Goal: Information Seeking & Learning: Learn about a topic

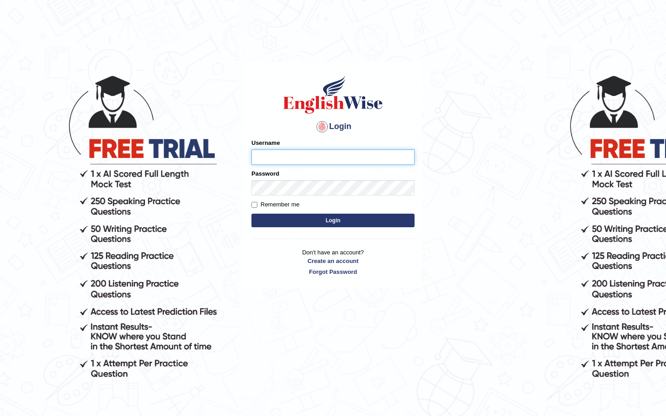
type input "Saliyam"
click at [321, 221] on button "Login" at bounding box center [332, 221] width 163 height 14
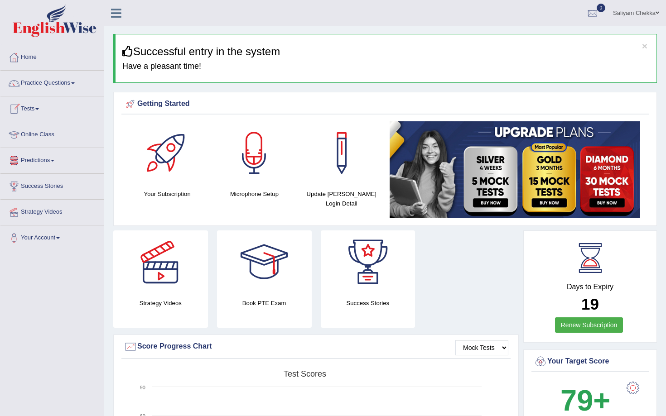
click at [47, 137] on link "Online Class" at bounding box center [51, 133] width 103 height 23
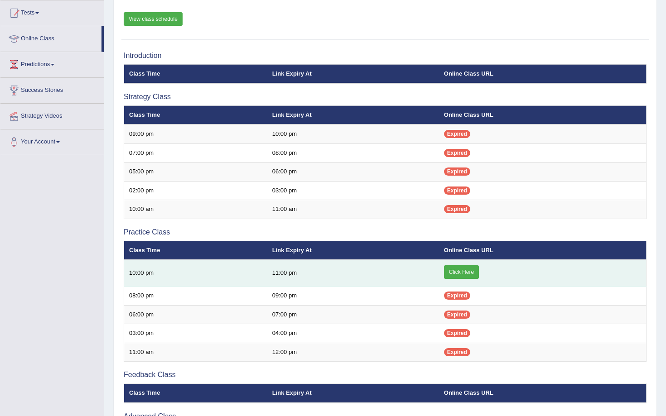
scroll to position [132, 0]
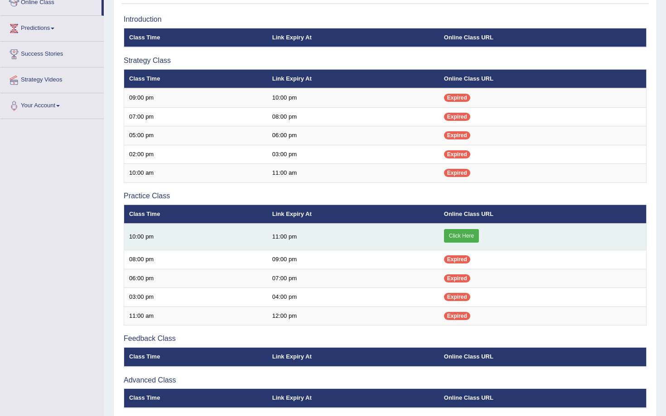
click at [465, 234] on link "Click Here" at bounding box center [461, 236] width 35 height 14
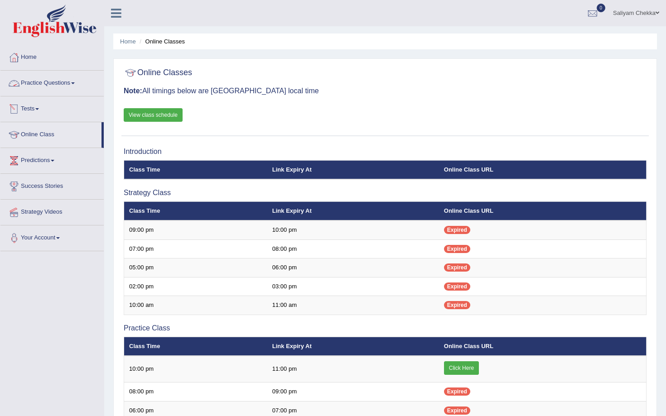
click at [43, 80] on link "Practice Questions" at bounding box center [51, 82] width 103 height 23
click at [46, 83] on link "Practice Questions" at bounding box center [51, 82] width 103 height 23
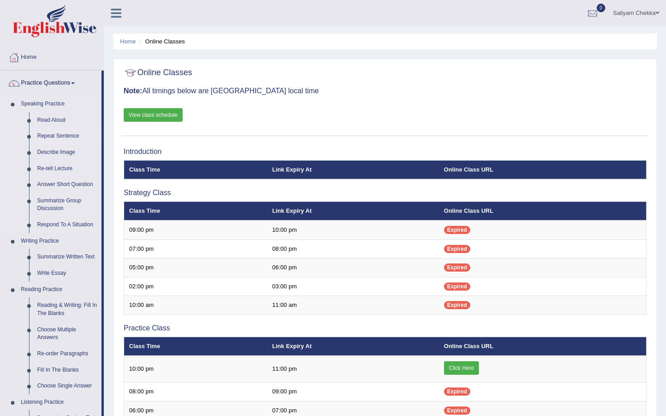
click at [62, 137] on link "Repeat Sentence" at bounding box center [67, 136] width 68 height 16
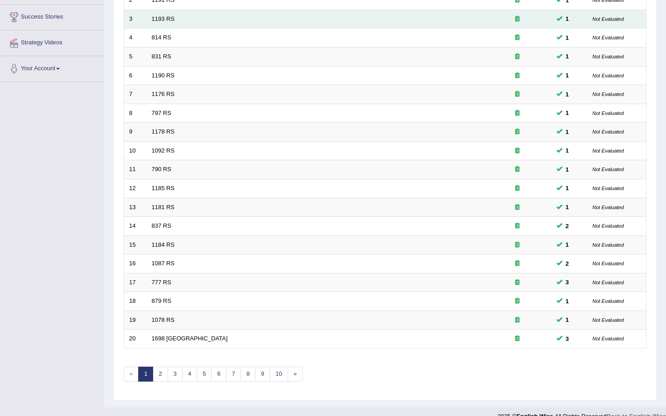
scroll to position [183, 0]
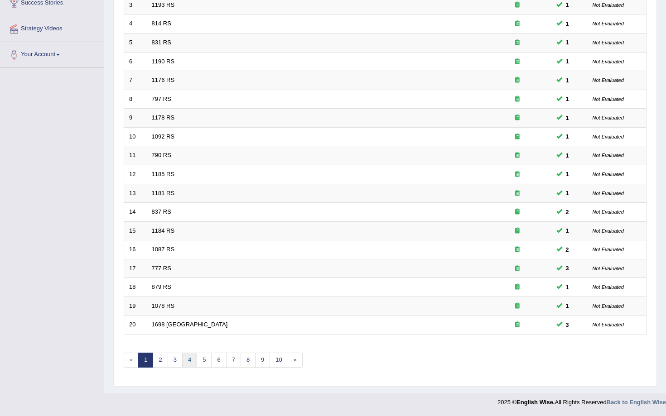
click at [189, 358] on link "4" at bounding box center [189, 360] width 15 height 15
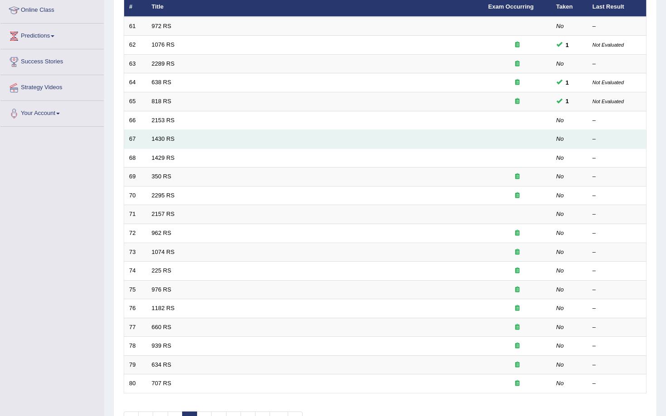
scroll to position [183, 0]
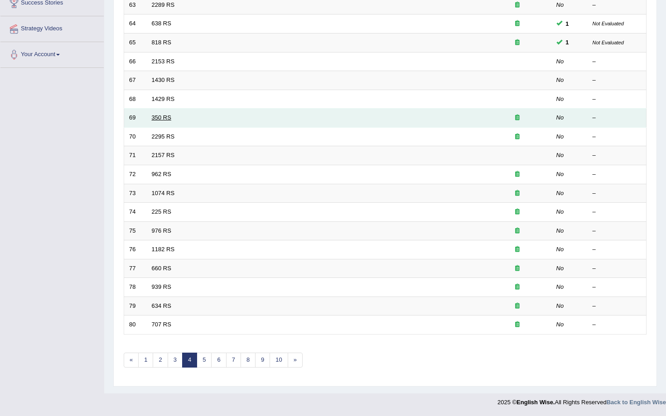
click at [164, 117] on link "350 RS" at bounding box center [161, 117] width 19 height 7
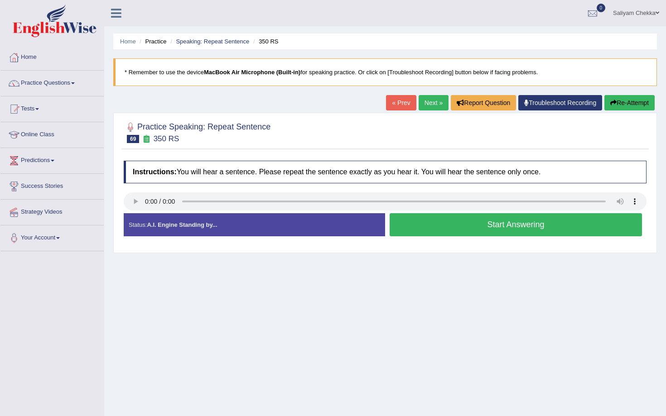
click at [243, 116] on div "Practice Speaking: Repeat Sentence 69 350 RS Instructions: You will hear a sent…" at bounding box center [384, 183] width 543 height 140
click at [216, 41] on link "Speaking: Repeat Sentence" at bounding box center [212, 41] width 73 height 7
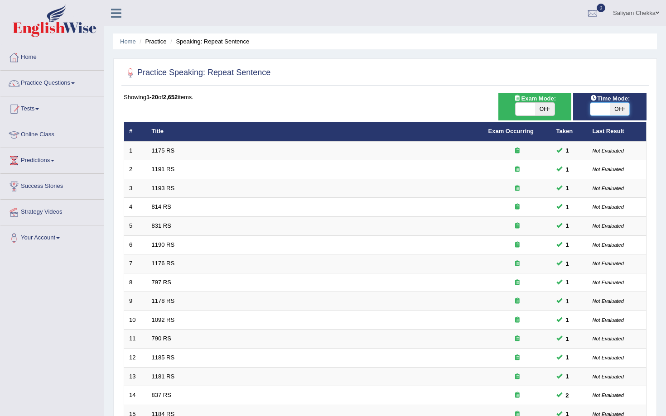
click at [598, 110] on span at bounding box center [599, 109] width 19 height 13
drag, startPoint x: 600, startPoint y: 110, endPoint x: 619, endPoint y: 115, distance: 19.8
click at [612, 111] on span at bounding box center [608, 109] width 19 height 13
checkbox input "true"
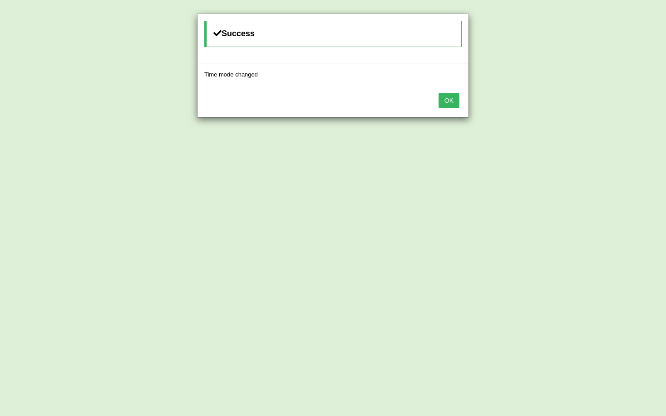
click at [449, 104] on button "OK" at bounding box center [448, 100] width 21 height 15
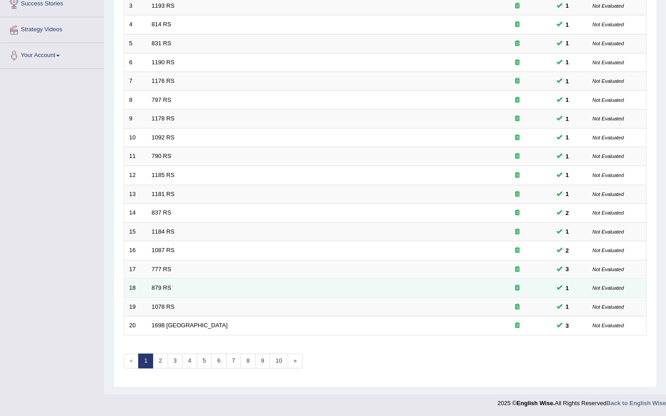
scroll to position [183, 0]
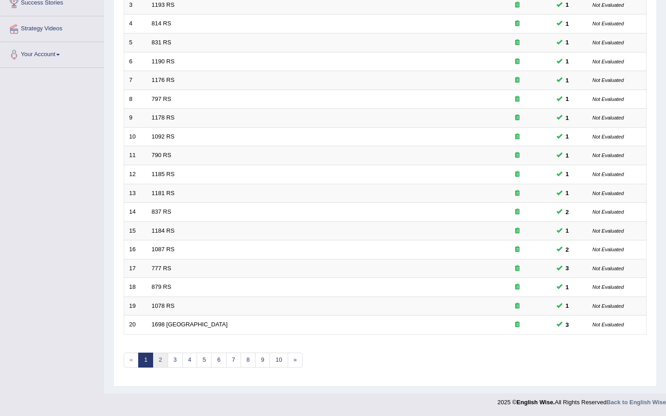
click at [163, 356] on link "2" at bounding box center [160, 360] width 15 height 15
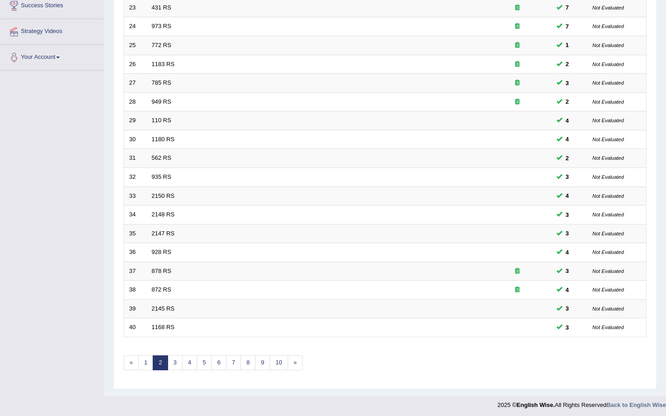
scroll to position [183, 0]
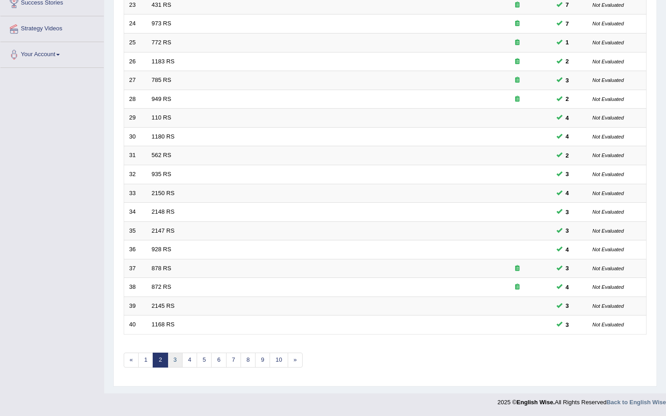
click at [175, 359] on link "3" at bounding box center [175, 360] width 15 height 15
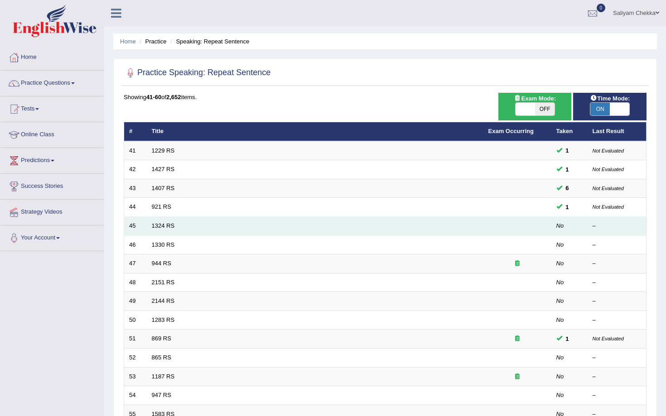
click at [165, 222] on td "1324 RS" at bounding box center [315, 226] width 336 height 19
click at [165, 225] on link "1324 RS" at bounding box center [163, 225] width 23 height 7
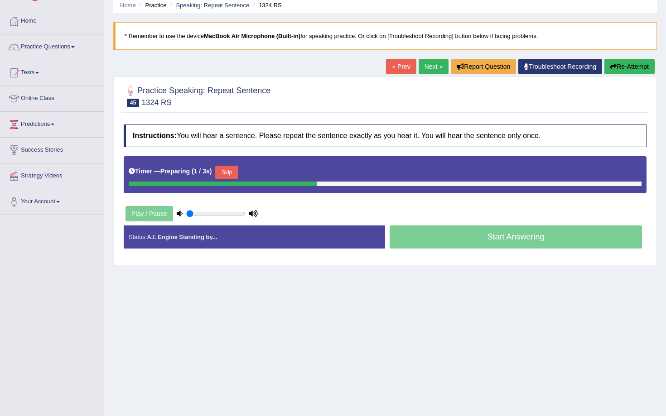
scroll to position [59, 0]
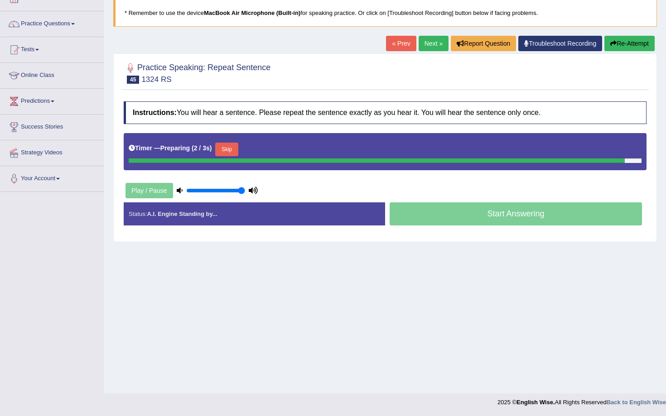
type input "1"
drag, startPoint x: 204, startPoint y: 187, endPoint x: 249, endPoint y: 204, distance: 47.7
click at [241, 181] on div "Play / Pause" at bounding box center [192, 190] width 136 height 23
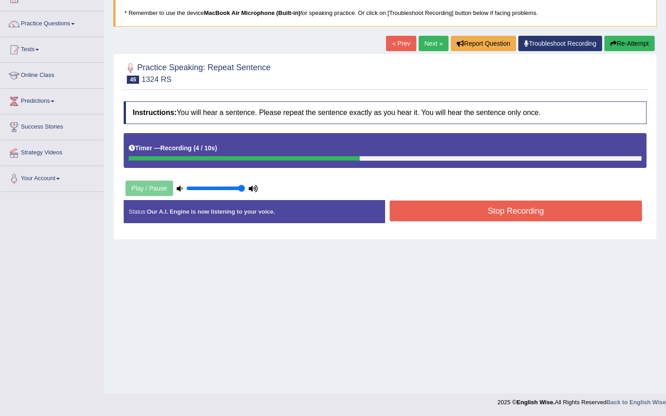
click at [435, 209] on button "Stop Recording" at bounding box center [515, 211] width 252 height 21
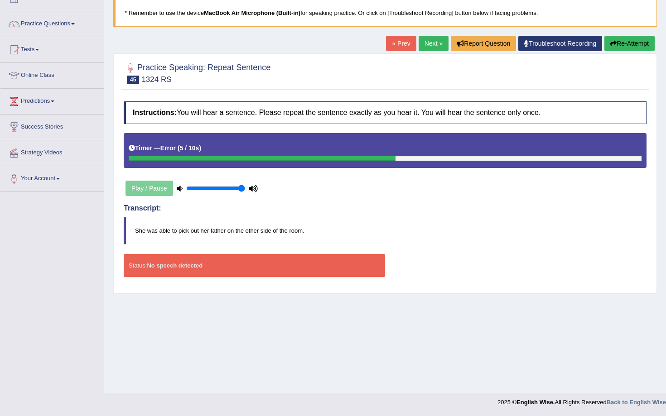
click at [434, 40] on link "Next »" at bounding box center [433, 43] width 30 height 15
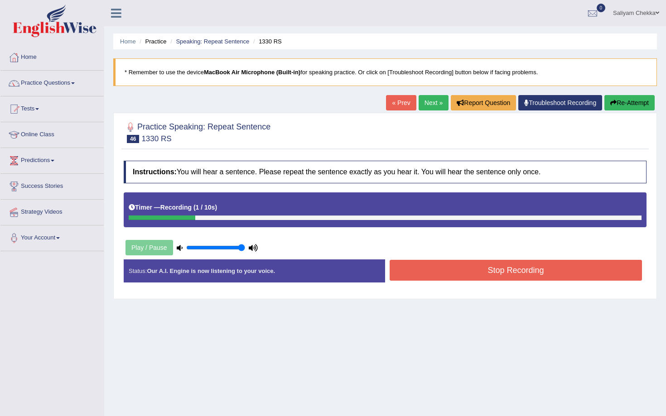
click at [426, 101] on link "Next »" at bounding box center [433, 102] width 30 height 15
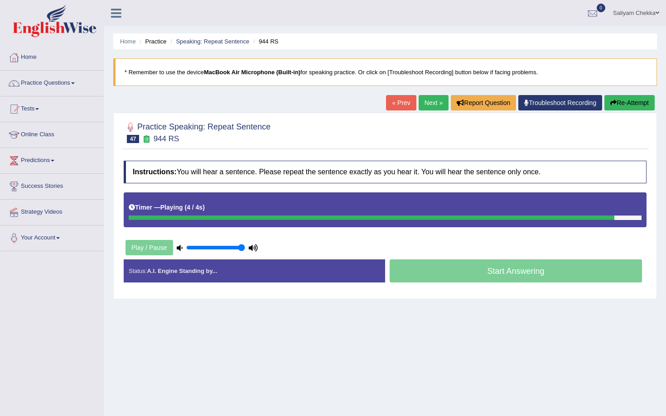
click at [423, 97] on link "Next »" at bounding box center [433, 102] width 30 height 15
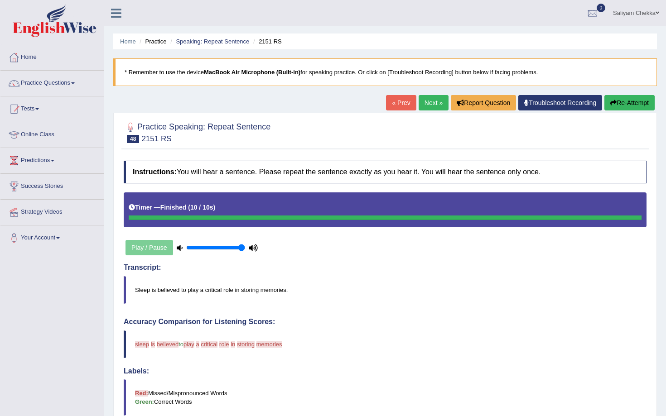
click at [426, 101] on link "Next »" at bounding box center [433, 102] width 30 height 15
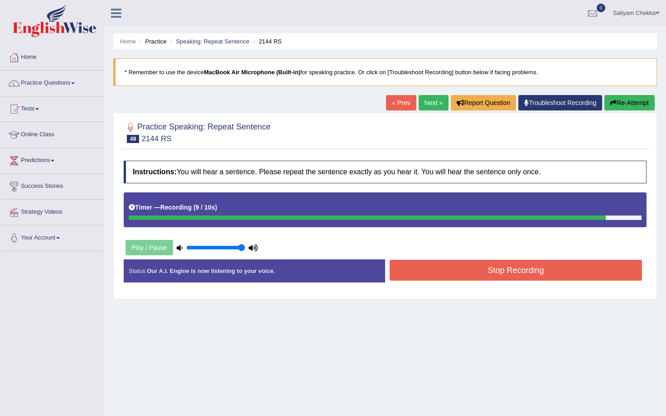
click at [506, 269] on button "Stop Recording" at bounding box center [515, 270] width 252 height 21
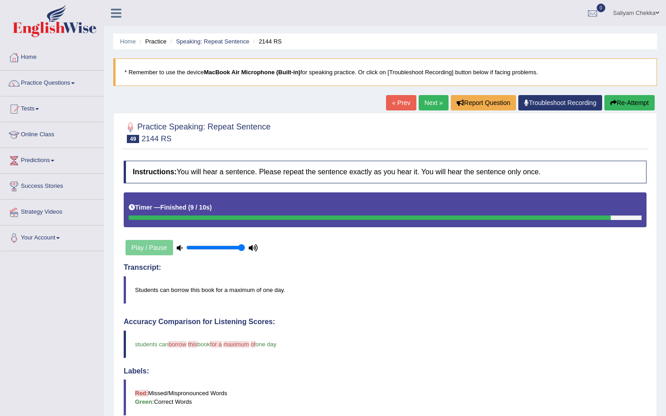
click at [427, 106] on link "Next »" at bounding box center [433, 102] width 30 height 15
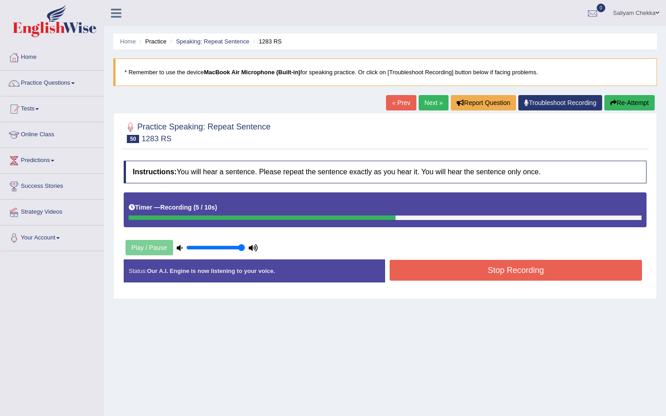
click at [441, 273] on button "Stop Recording" at bounding box center [515, 270] width 252 height 21
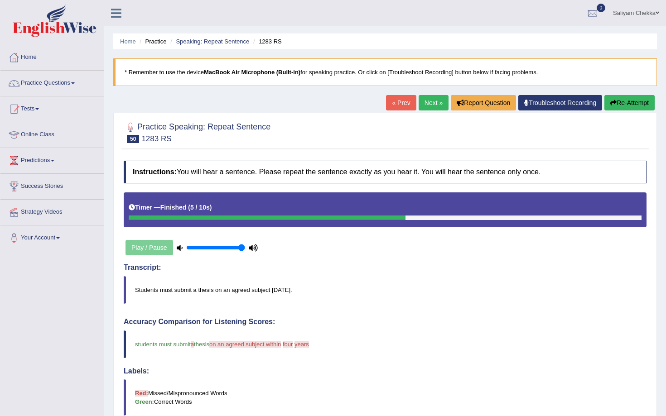
click at [619, 103] on button "Re-Attempt" at bounding box center [629, 102] width 50 height 15
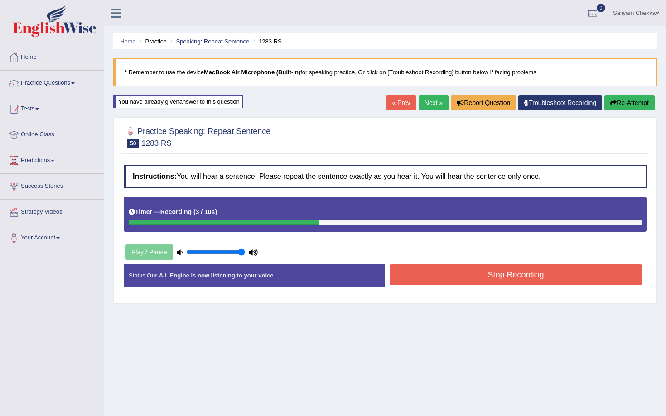
click at [460, 276] on button "Stop Recording" at bounding box center [515, 274] width 252 height 21
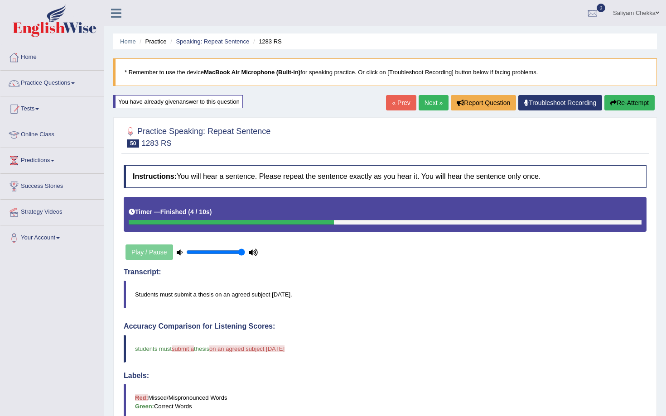
click at [610, 105] on icon "button" at bounding box center [613, 103] width 6 height 6
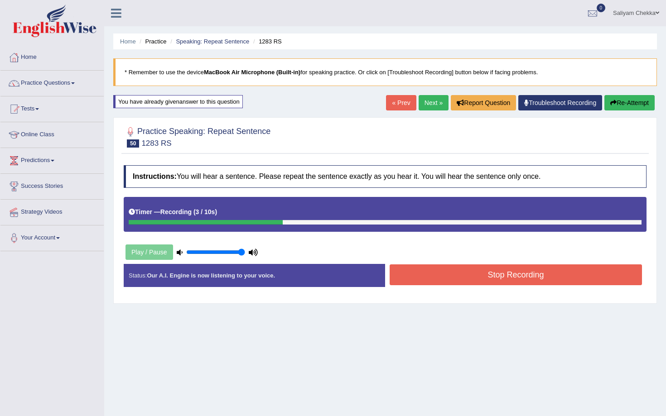
click at [495, 275] on button "Stop Recording" at bounding box center [515, 274] width 252 height 21
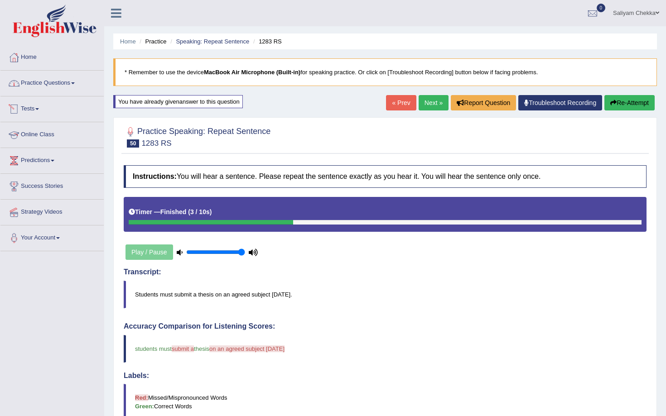
click at [54, 86] on link "Practice Questions" at bounding box center [51, 82] width 103 height 23
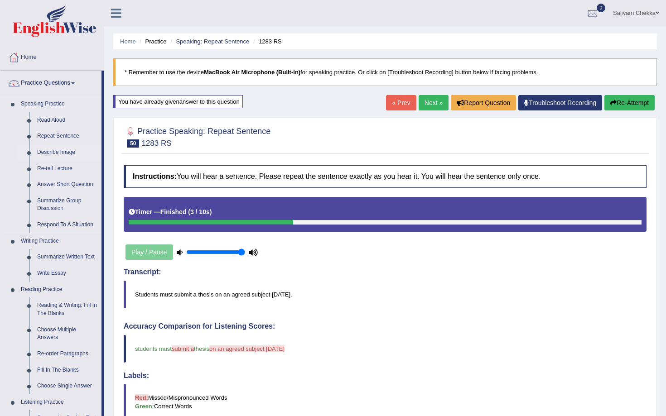
click at [60, 151] on link "Describe Image" at bounding box center [67, 152] width 68 height 16
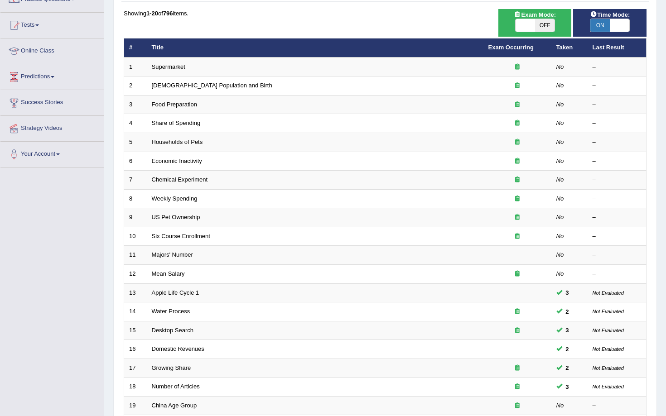
scroll to position [183, 0]
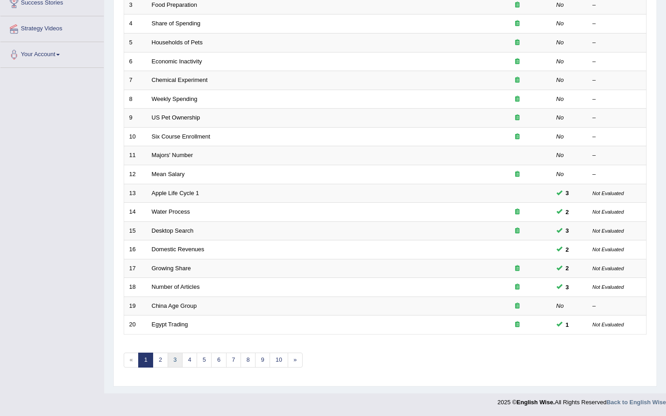
click at [177, 361] on link "3" at bounding box center [175, 360] width 15 height 15
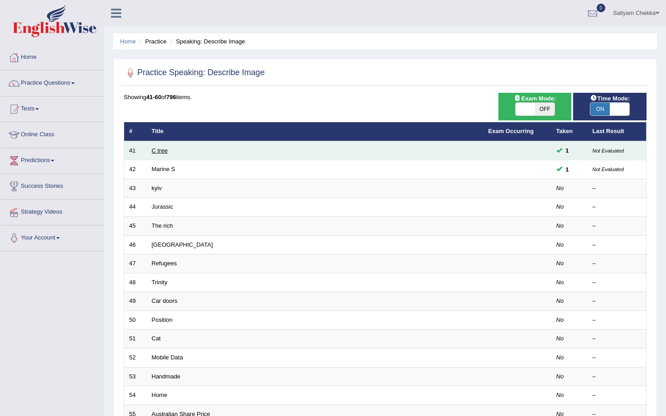
click at [163, 149] on link "C tree" at bounding box center [160, 150] width 16 height 7
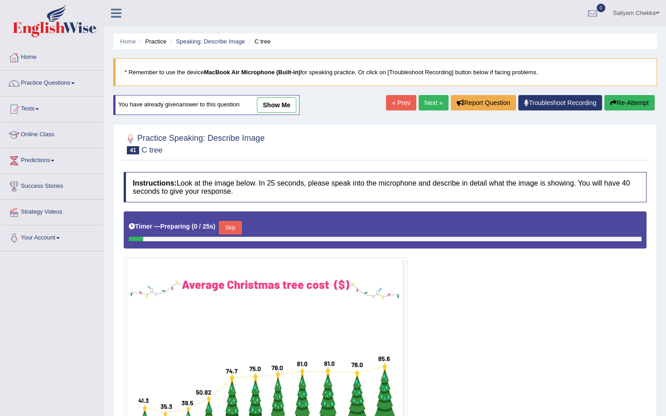
scroll to position [130, 0]
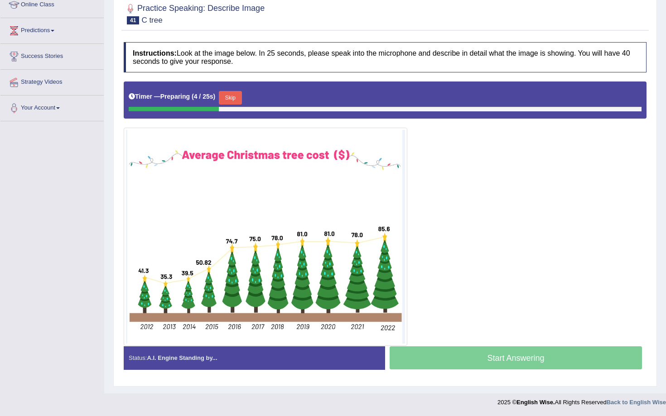
click at [235, 95] on button "Skip" at bounding box center [230, 98] width 23 height 14
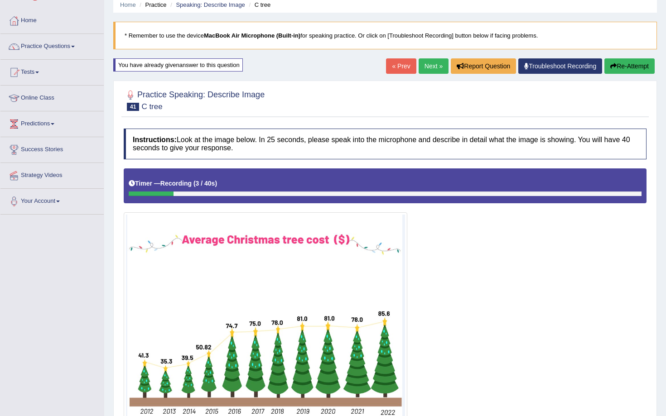
scroll to position [0, 0]
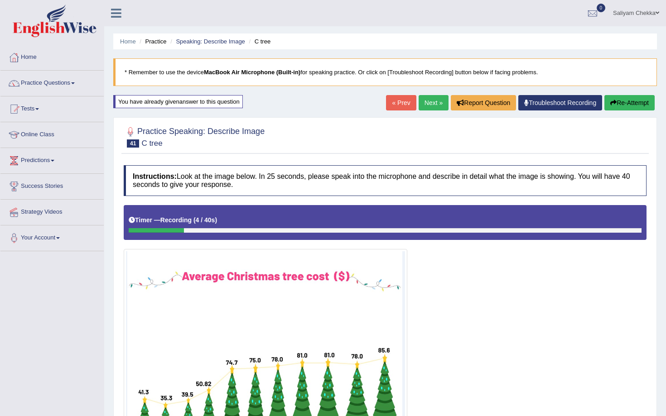
drag, startPoint x: 457, startPoint y: 195, endPoint x: 392, endPoint y: 200, distance: 65.4
click at [392, 200] on div "Instructions: Look at the image below. In 25 seconds, please speak into the mic…" at bounding box center [384, 332] width 527 height 342
click at [201, 42] on link "Speaking: Describe Image" at bounding box center [210, 41] width 69 height 7
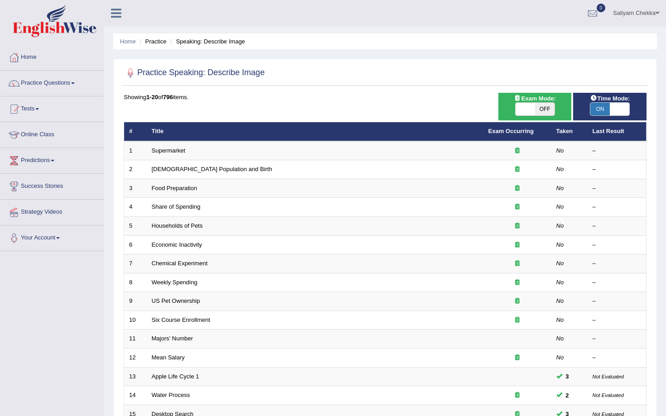
click at [201, 40] on li "Speaking: Describe Image" at bounding box center [206, 41] width 77 height 9
click at [605, 111] on span "ON" at bounding box center [599, 109] width 19 height 13
checkbox input "true"
click at [612, 112] on body "Toggle navigation Home Practice Questions Speaking Practice Read Aloud Repeat S…" at bounding box center [333, 208] width 666 height 416
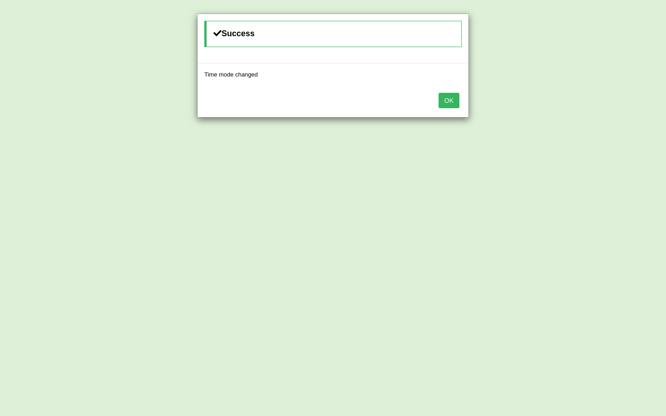
click at [452, 97] on button "OK" at bounding box center [448, 100] width 21 height 15
drag, startPoint x: 452, startPoint y: 97, endPoint x: 448, endPoint y: 102, distance: 6.1
click at [450, 101] on button "OK" at bounding box center [448, 100] width 21 height 15
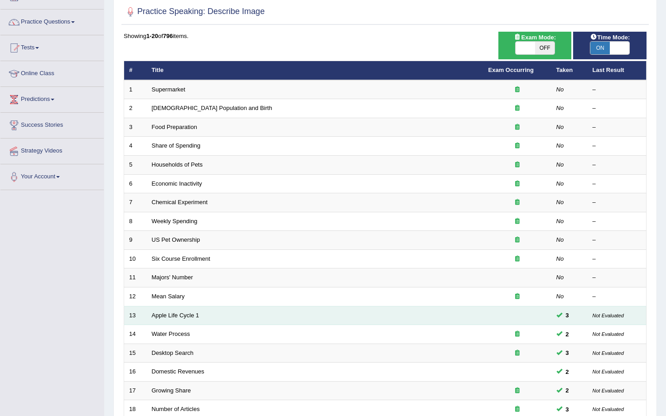
scroll to position [183, 0]
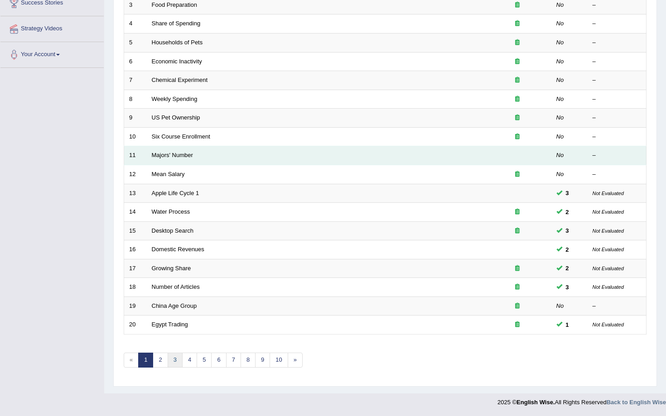
click at [176, 361] on link "3" at bounding box center [175, 360] width 15 height 15
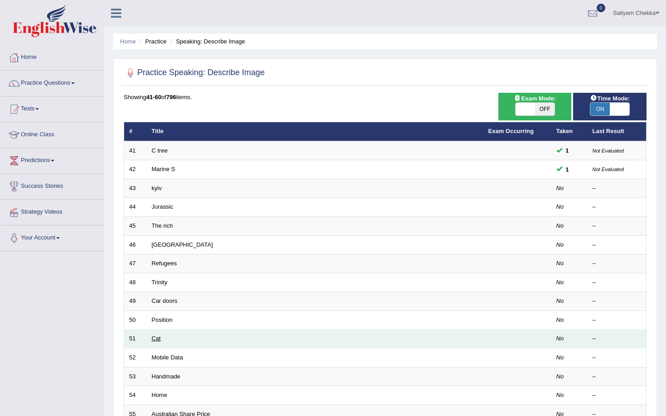
click at [154, 337] on link "Cat" at bounding box center [156, 338] width 9 height 7
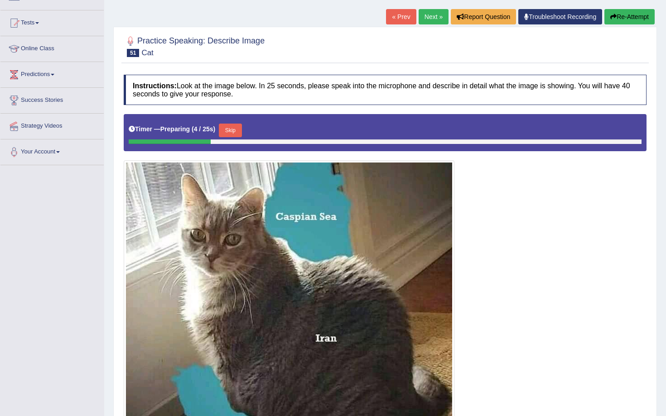
scroll to position [86, 0]
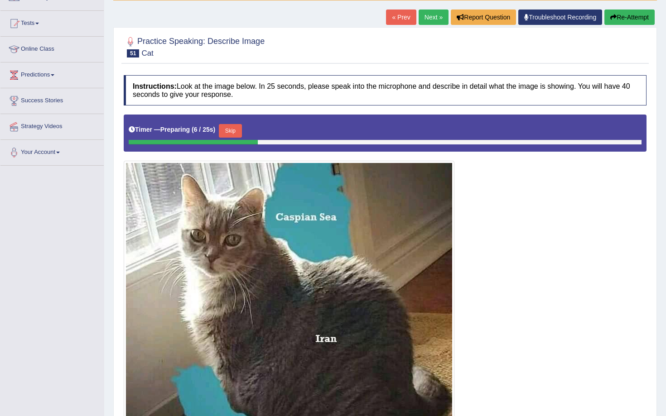
click at [422, 18] on link "Next »" at bounding box center [433, 17] width 30 height 15
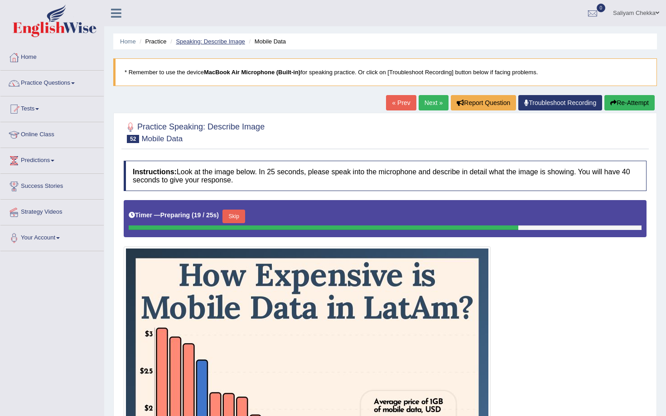
click at [220, 39] on link "Speaking: Describe Image" at bounding box center [210, 41] width 69 height 7
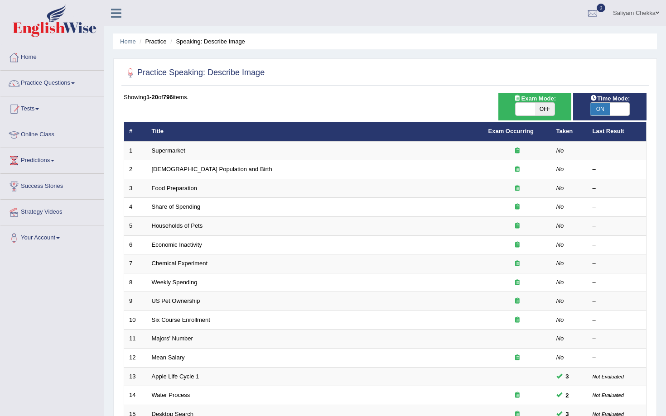
click at [612, 105] on span at bounding box center [618, 109] width 19 height 13
checkbox input "false"
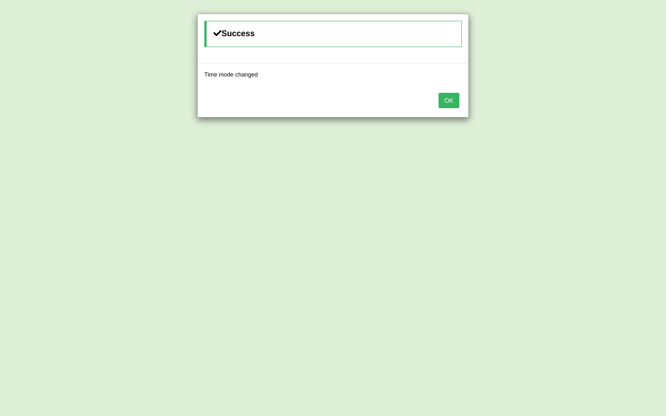
click at [446, 100] on button "OK" at bounding box center [448, 100] width 21 height 15
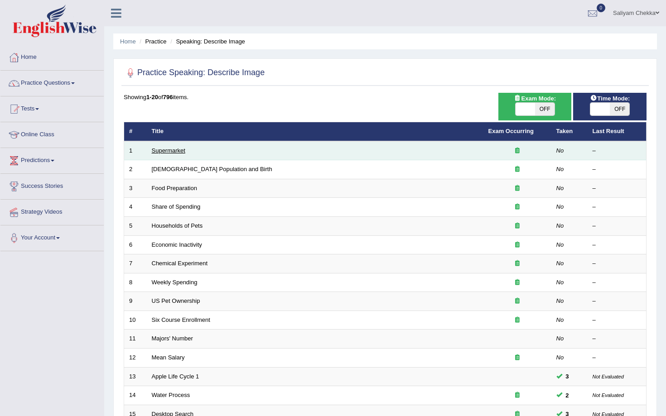
click at [176, 149] on link "Supermarket" at bounding box center [169, 150] width 34 height 7
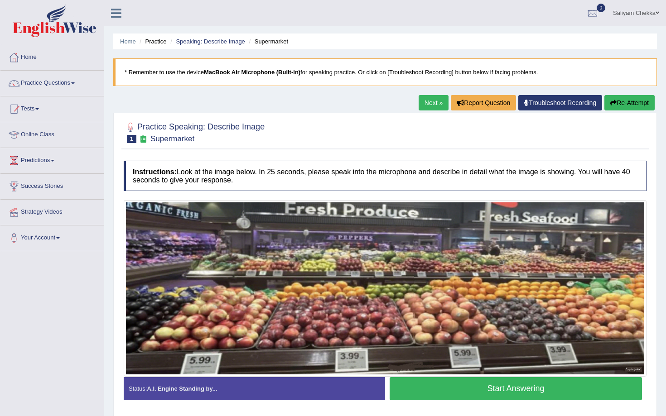
click at [469, 386] on button "Start Answering" at bounding box center [515, 388] width 252 height 23
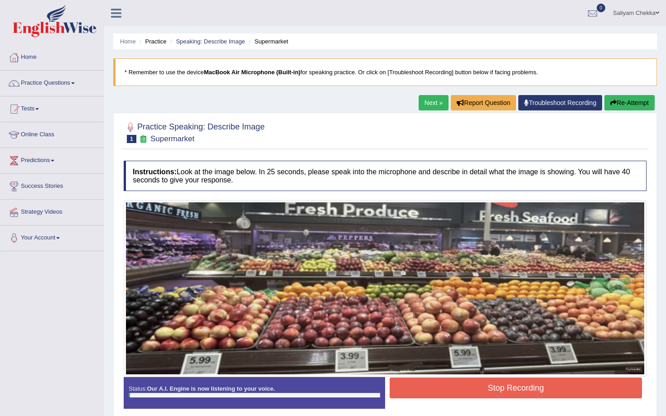
scroll to position [59, 0]
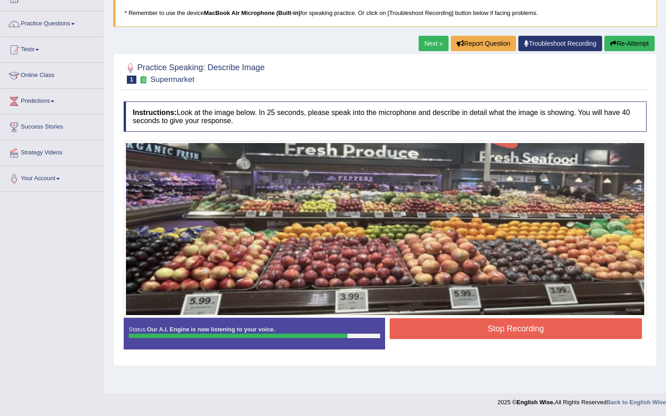
click at [484, 321] on button "Stop Recording" at bounding box center [515, 328] width 252 height 21
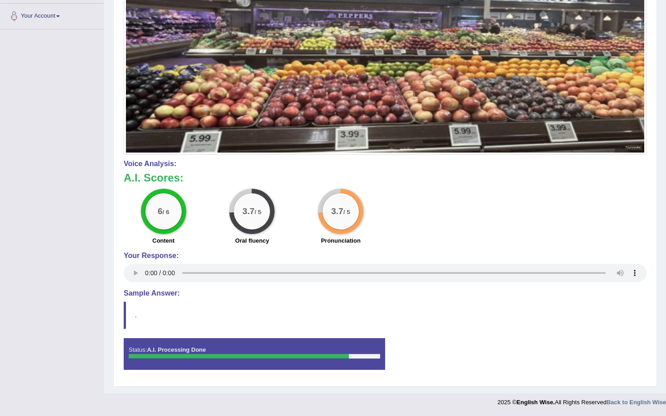
scroll to position [0, 0]
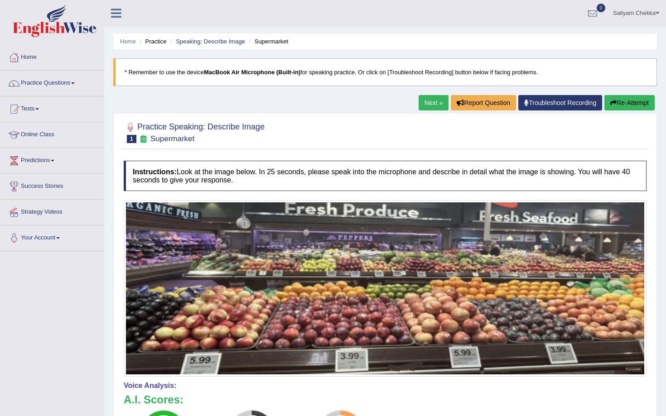
click at [619, 106] on button "Re-Attempt" at bounding box center [629, 102] width 50 height 15
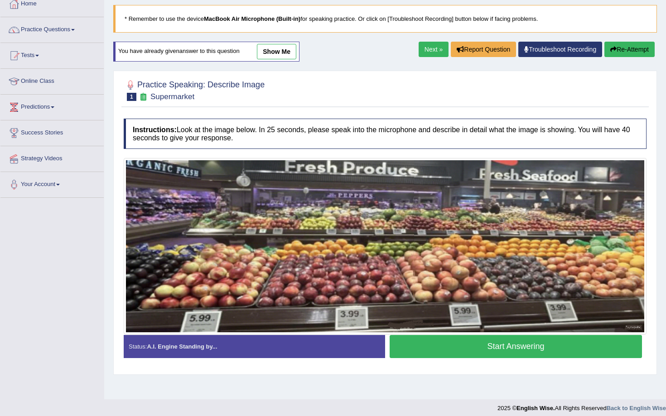
scroll to position [59, 0]
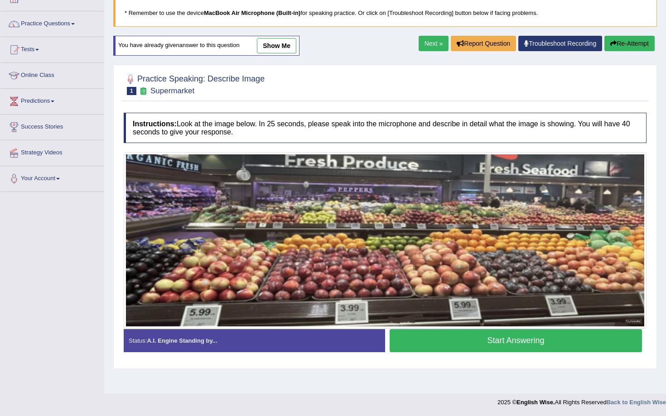
click at [484, 340] on button "Start Answering" at bounding box center [515, 340] width 252 height 23
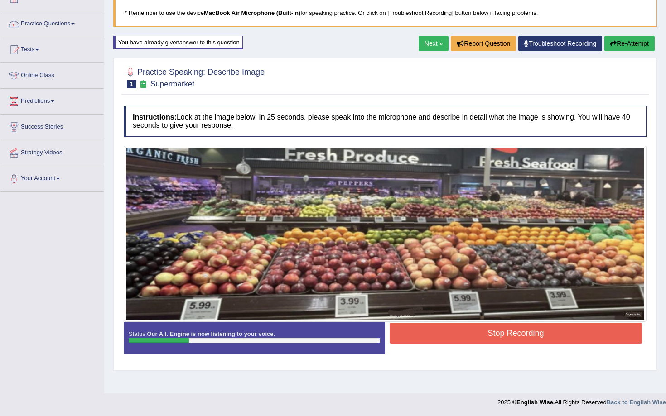
click at [456, 332] on button "Stop Recording" at bounding box center [515, 333] width 252 height 21
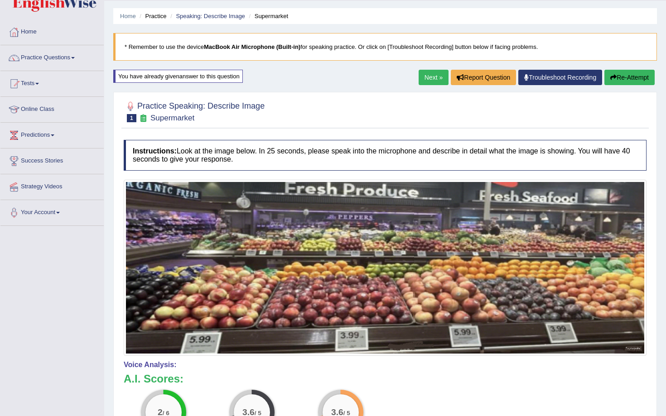
scroll to position [0, 0]
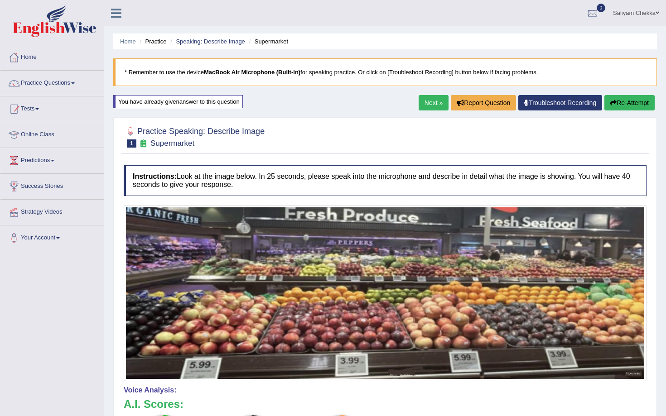
click at [630, 99] on button "Re-Attempt" at bounding box center [629, 102] width 50 height 15
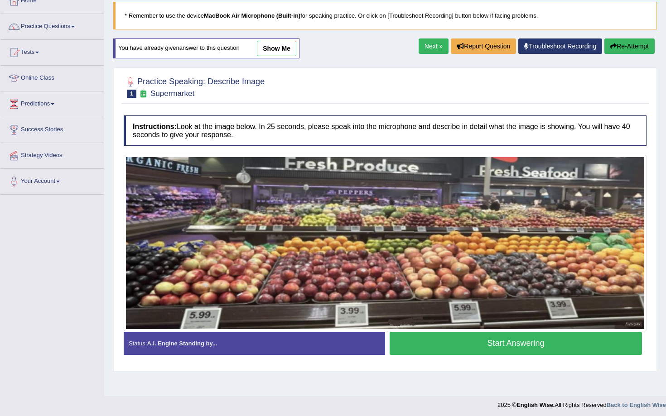
scroll to position [59, 0]
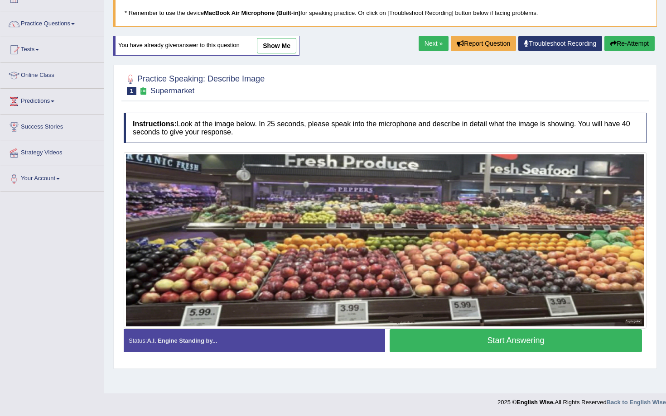
click at [476, 342] on button "Start Answering" at bounding box center [515, 340] width 252 height 23
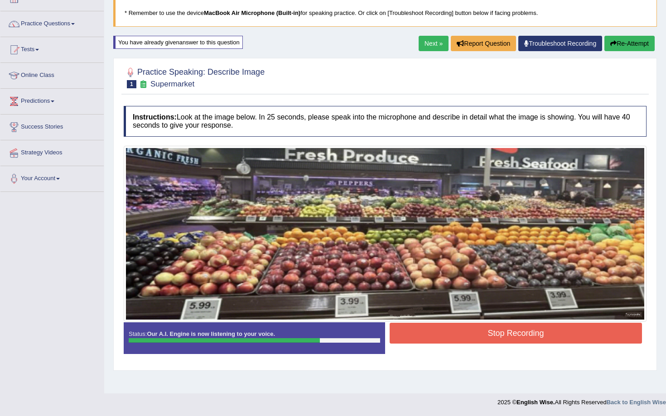
click at [489, 328] on button "Stop Recording" at bounding box center [515, 333] width 252 height 21
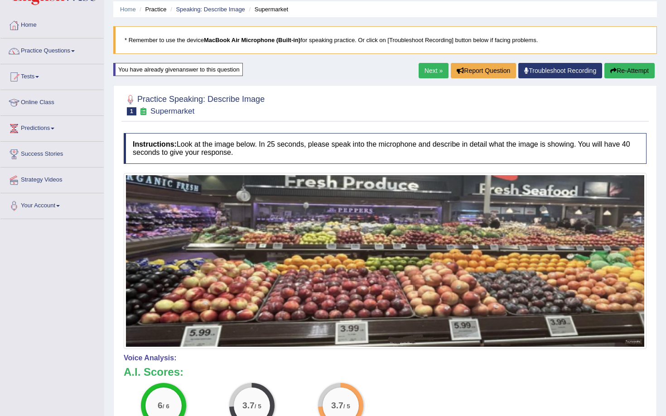
scroll to position [44, 0]
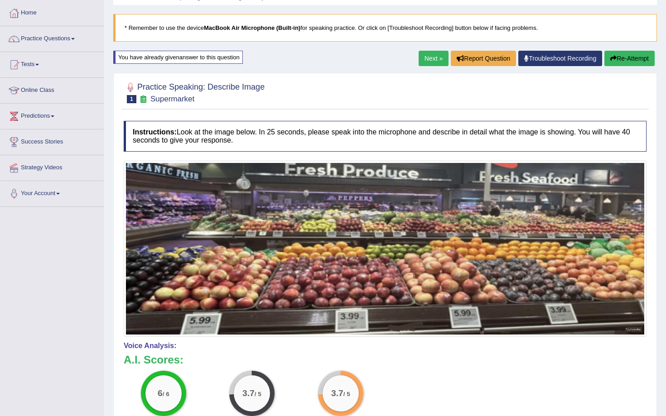
click at [624, 59] on button "Re-Attempt" at bounding box center [629, 58] width 50 height 15
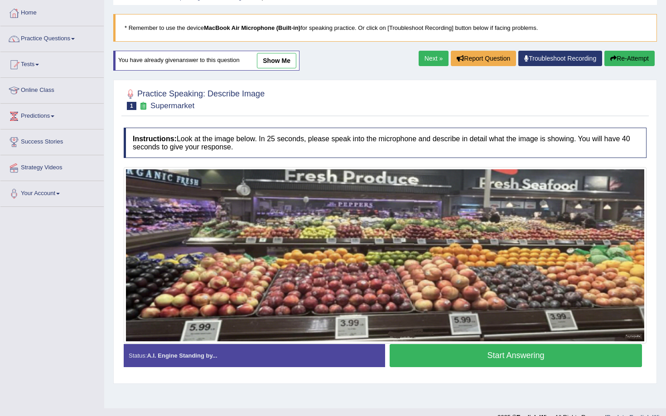
click at [439, 360] on button "Start Answering" at bounding box center [515, 355] width 252 height 23
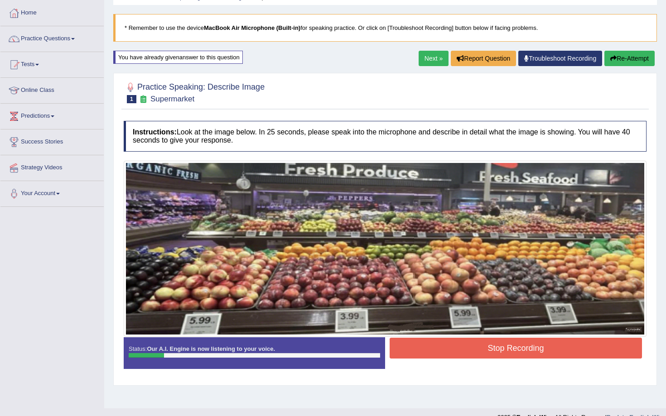
click at [637, 60] on button "Re-Attempt" at bounding box center [629, 58] width 50 height 15
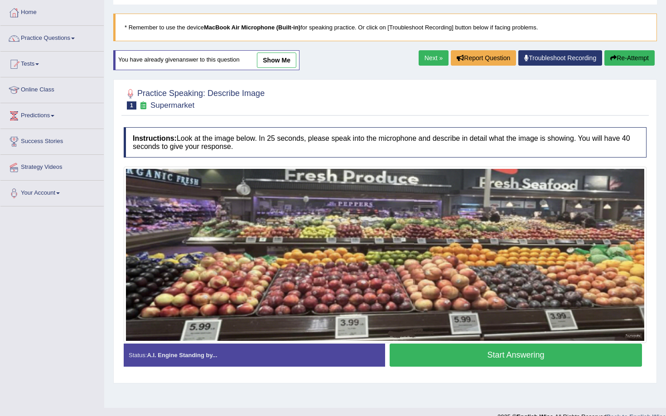
scroll to position [59, 0]
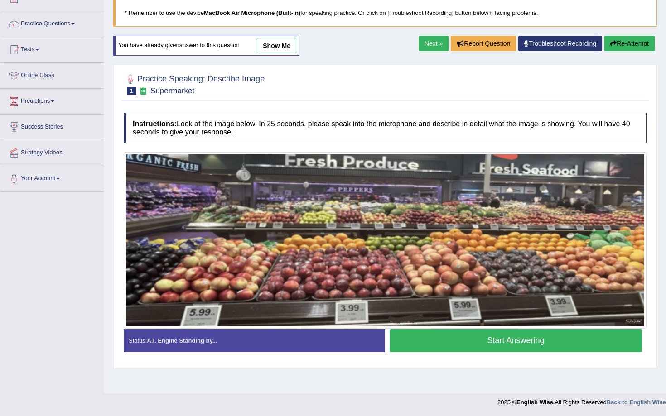
click at [487, 334] on button "Start Answering" at bounding box center [515, 340] width 252 height 23
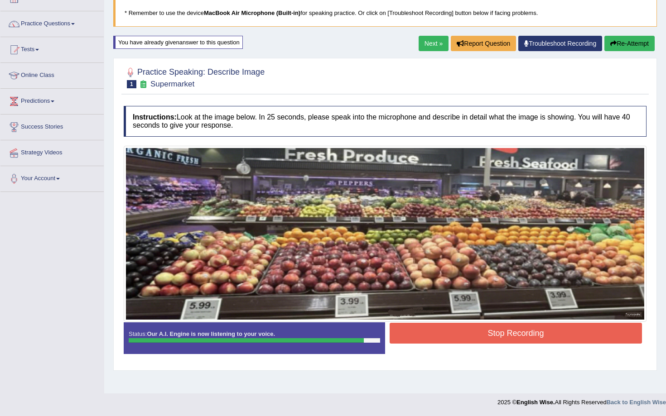
click at [512, 335] on button "Stop Recording" at bounding box center [515, 333] width 252 height 21
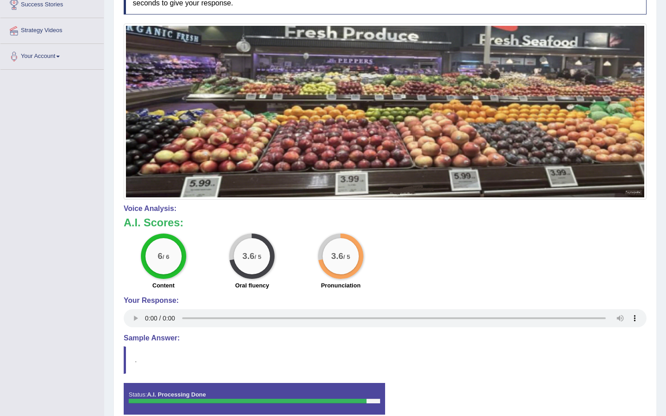
scroll to position [0, 0]
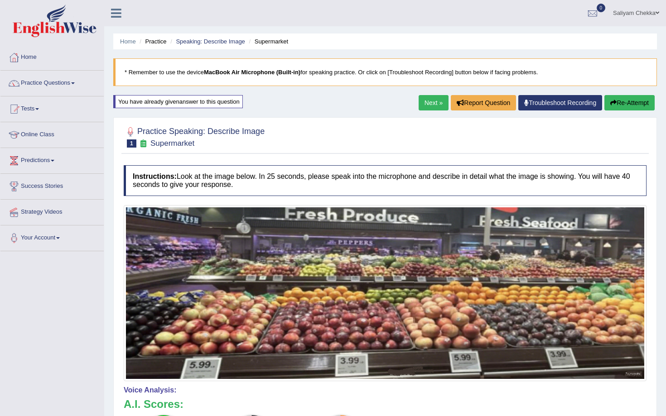
click at [621, 105] on button "Re-Attempt" at bounding box center [629, 102] width 50 height 15
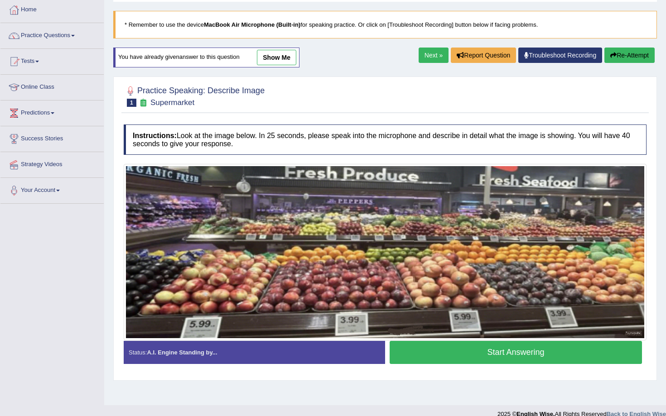
scroll to position [58, 0]
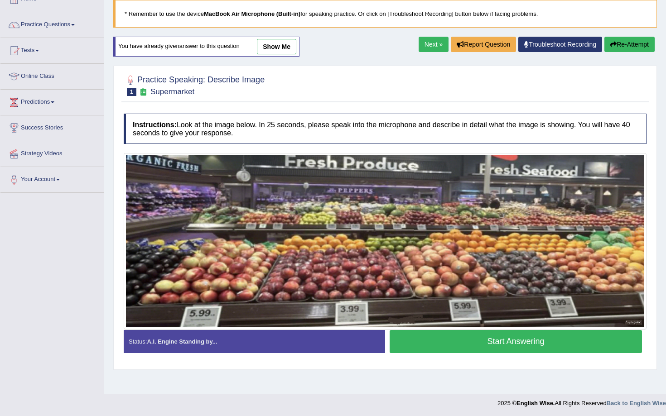
click at [488, 344] on button "Start Answering" at bounding box center [515, 341] width 252 height 23
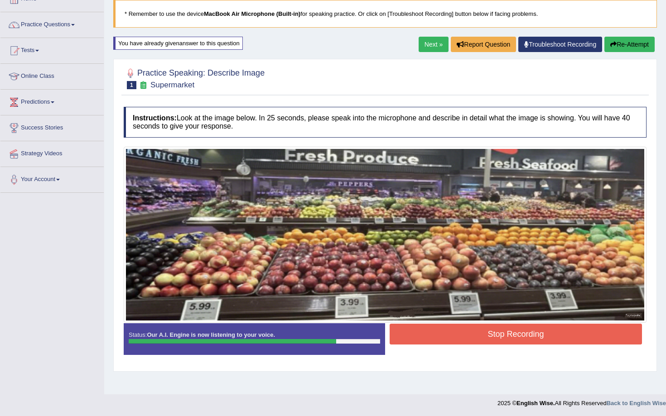
click at [490, 336] on button "Stop Recording" at bounding box center [515, 334] width 252 height 21
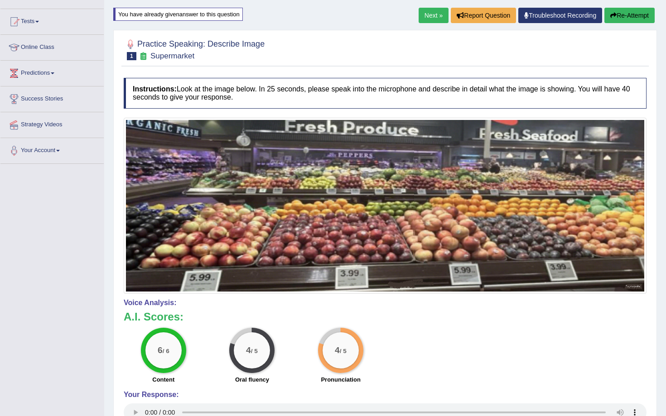
scroll to position [0, 0]
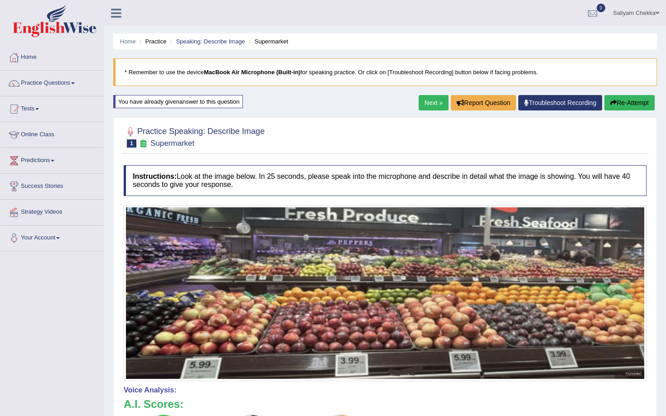
click at [625, 98] on button "Re-Attempt" at bounding box center [629, 102] width 50 height 15
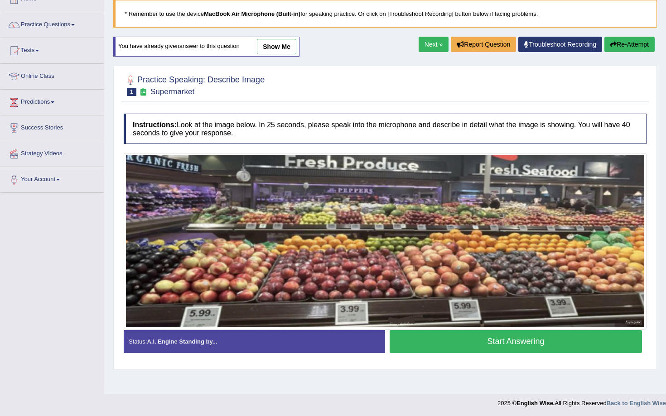
scroll to position [59, 0]
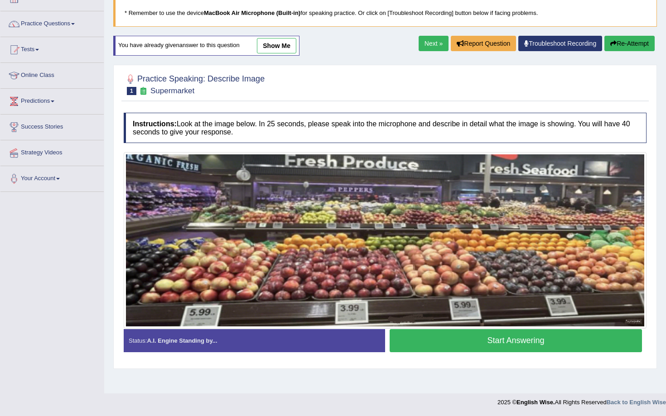
click at [485, 340] on button "Start Answering" at bounding box center [515, 340] width 252 height 23
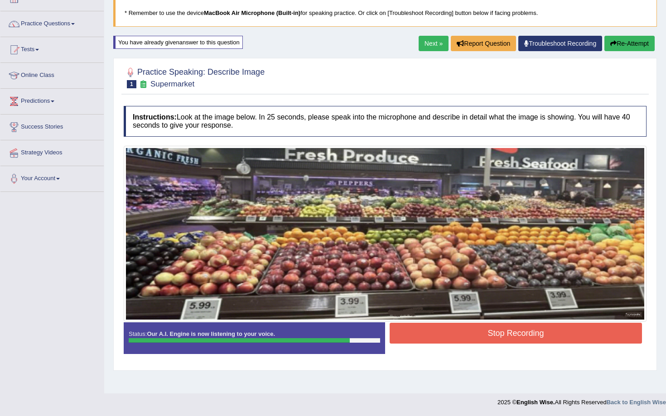
click at [479, 329] on button "Stop Recording" at bounding box center [515, 333] width 252 height 21
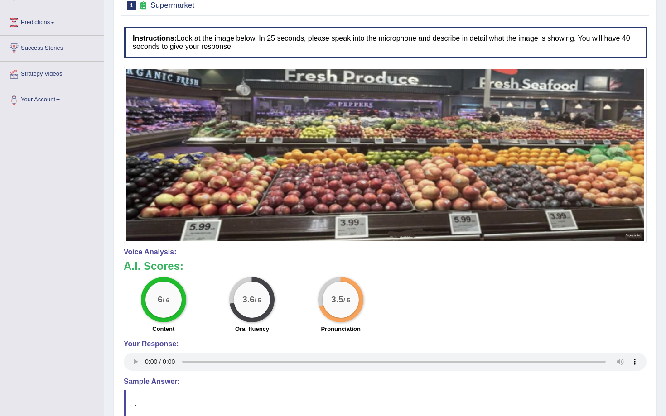
scroll to position [0, 0]
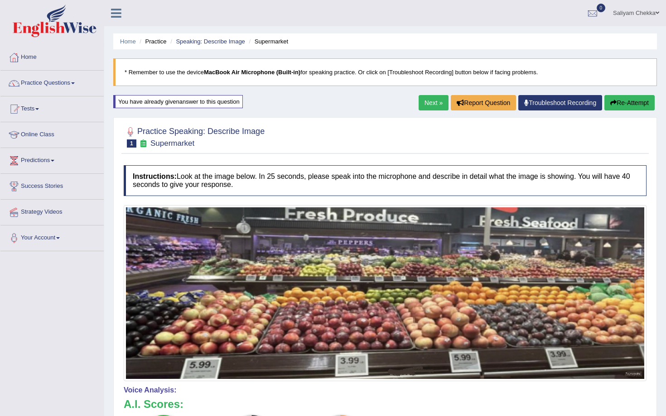
click at [621, 101] on button "Re-Attempt" at bounding box center [629, 102] width 50 height 15
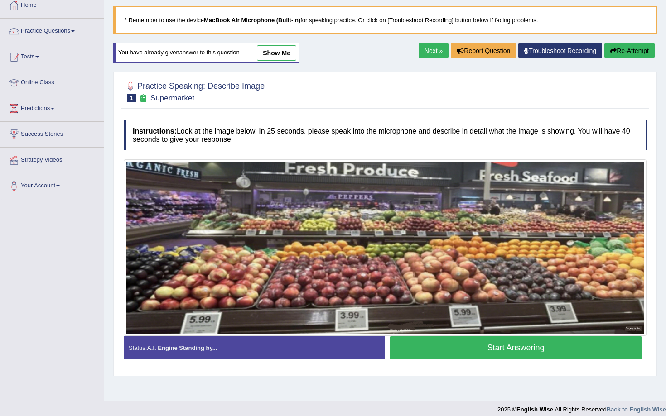
scroll to position [59, 0]
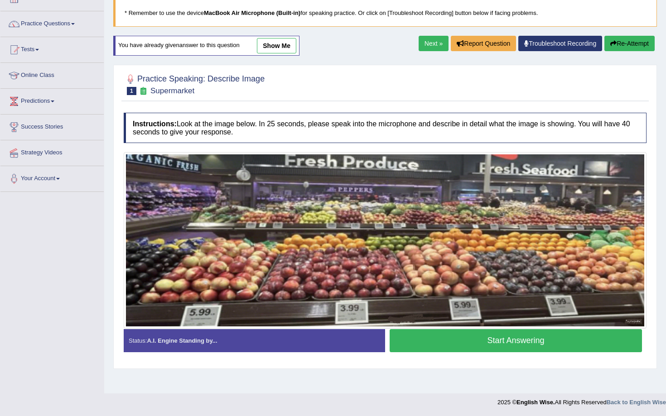
click at [446, 340] on button "Start Answering" at bounding box center [515, 340] width 252 height 23
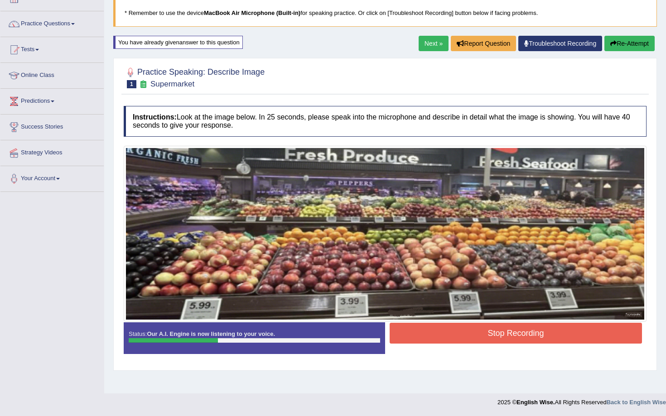
click at [475, 326] on button "Stop Recording" at bounding box center [515, 333] width 252 height 21
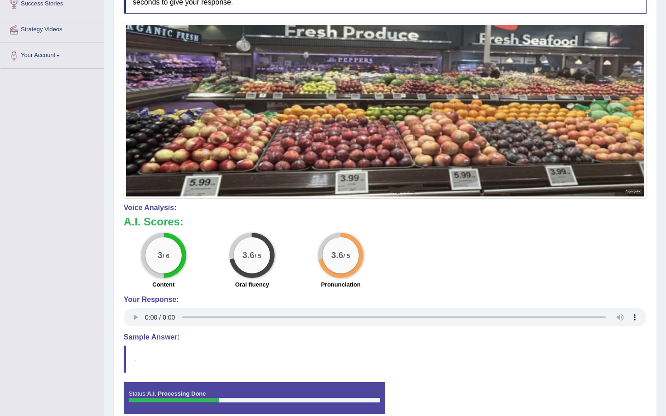
scroll to position [0, 0]
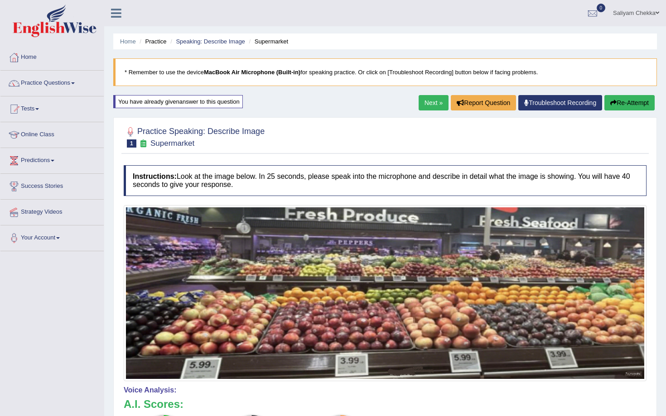
click at [615, 105] on button "Re-Attempt" at bounding box center [629, 102] width 50 height 15
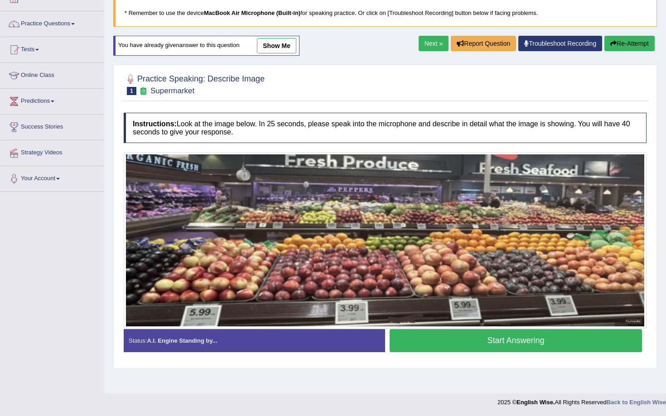
click at [480, 342] on button "Start Answering" at bounding box center [515, 340] width 252 height 23
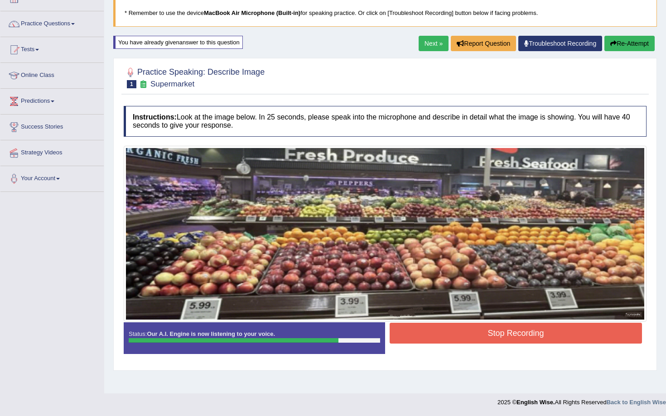
click at [476, 334] on button "Stop Recording" at bounding box center [515, 333] width 252 height 21
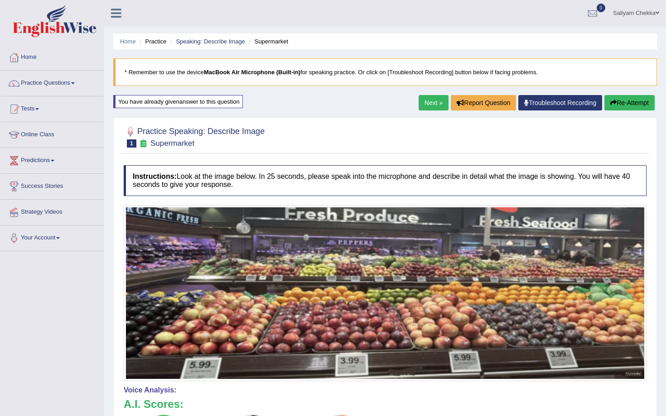
click at [616, 103] on button "Re-Attempt" at bounding box center [629, 102] width 50 height 15
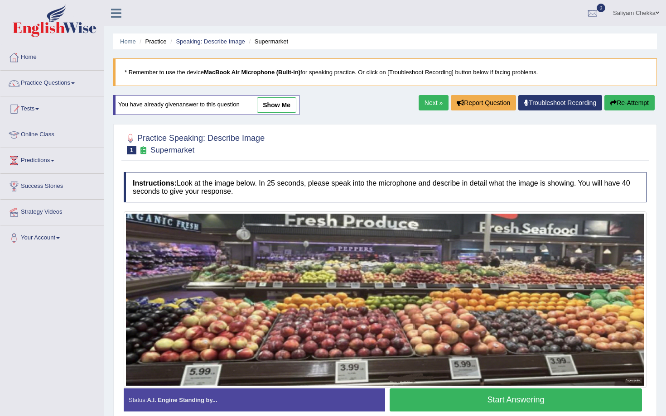
scroll to position [59, 0]
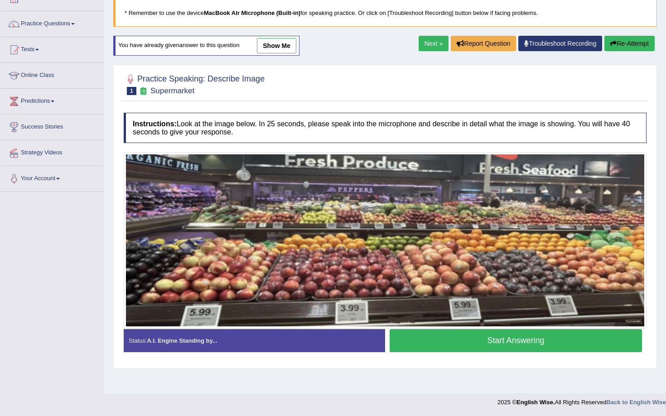
click at [459, 348] on button "Start Answering" at bounding box center [515, 340] width 252 height 23
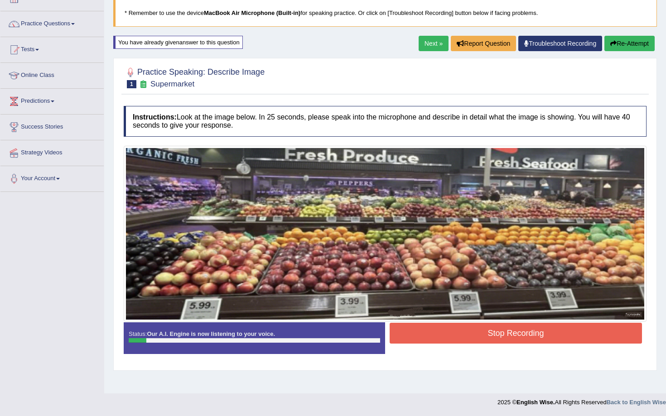
click at [471, 337] on button "Stop Recording" at bounding box center [515, 333] width 252 height 21
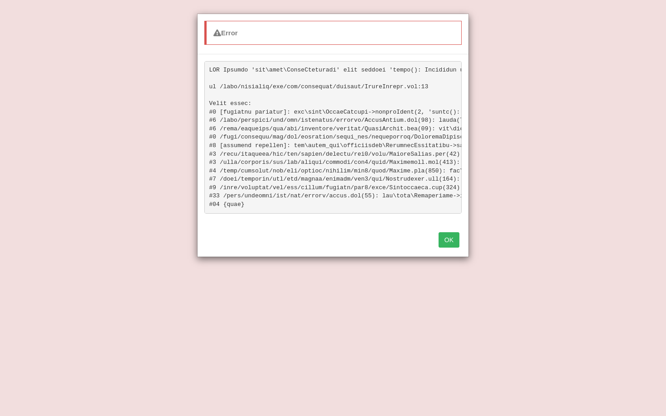
click at [626, 44] on div "Error OK" at bounding box center [333, 208] width 666 height 416
click at [456, 240] on button "OK" at bounding box center [448, 239] width 21 height 15
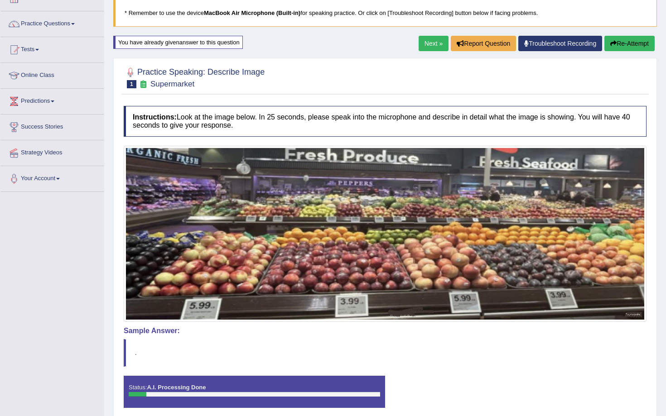
click at [630, 46] on button "Re-Attempt" at bounding box center [629, 43] width 50 height 15
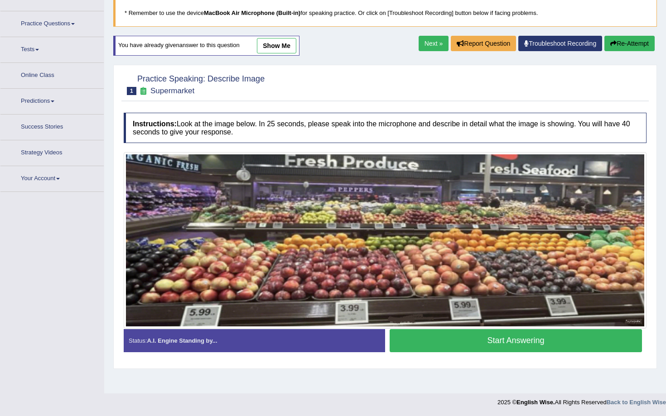
scroll to position [59, 0]
click at [497, 344] on button "Start Answering" at bounding box center [515, 340] width 252 height 23
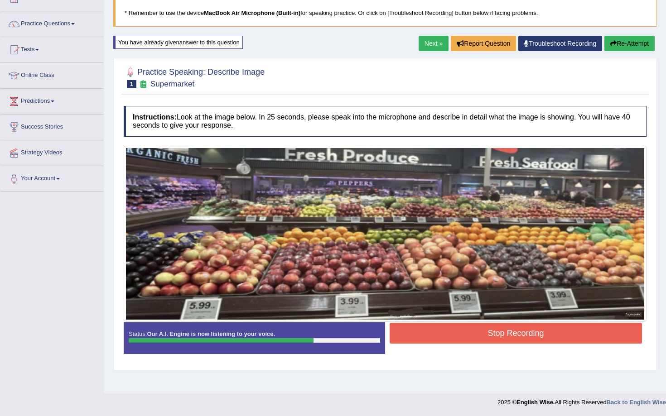
click at [494, 331] on button "Stop Recording" at bounding box center [515, 333] width 252 height 21
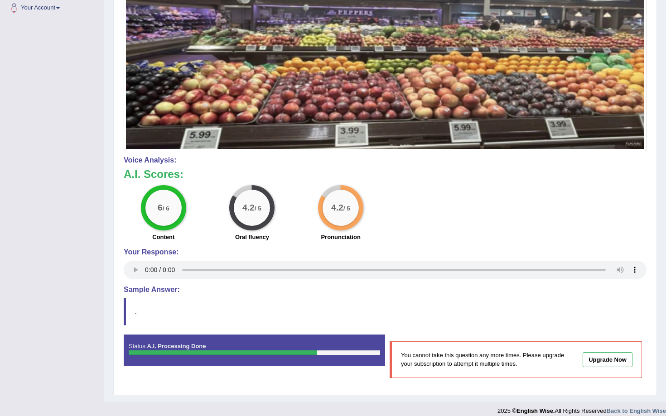
scroll to position [239, 0]
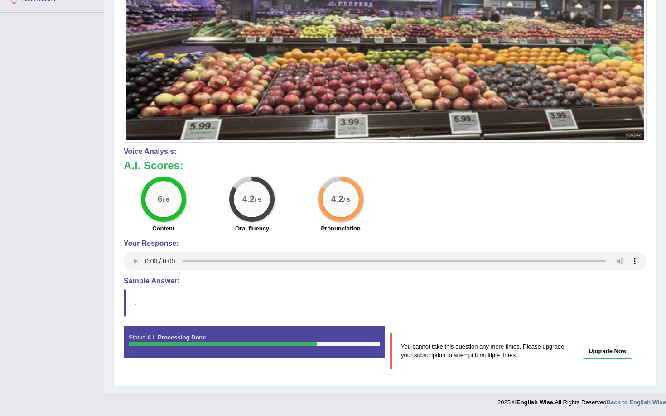
click at [604, 347] on link "Upgrade Now" at bounding box center [607, 351] width 50 height 15
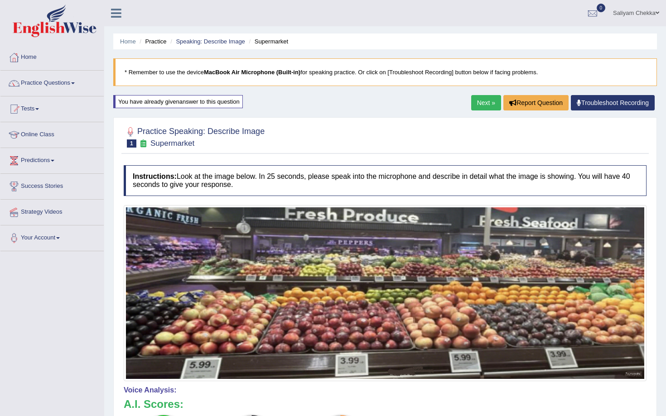
click at [482, 100] on link "Next »" at bounding box center [486, 102] width 30 height 15
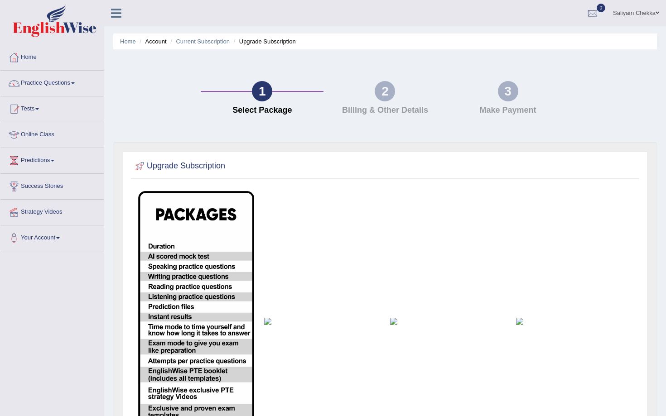
click at [396, 325] on td at bounding box center [448, 321] width 126 height 271
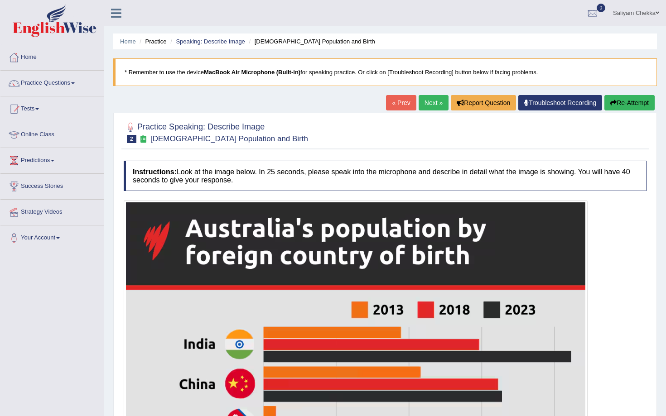
click at [395, 100] on link "« Prev" at bounding box center [401, 102] width 30 height 15
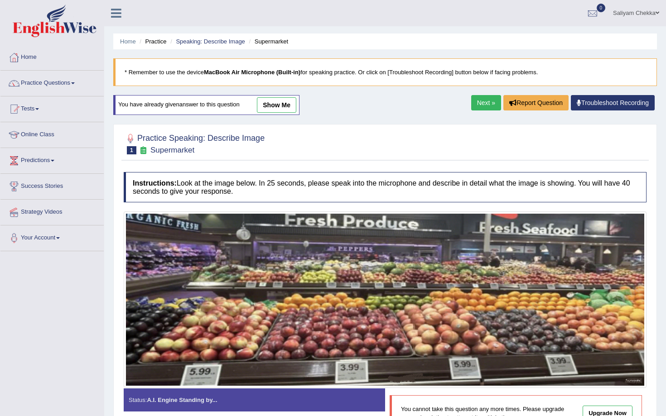
click at [278, 101] on link "show me" at bounding box center [276, 104] width 39 height 15
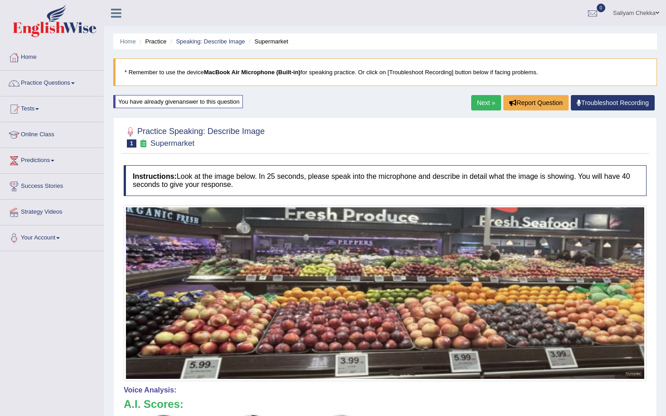
click at [483, 102] on link "Next »" at bounding box center [486, 102] width 30 height 15
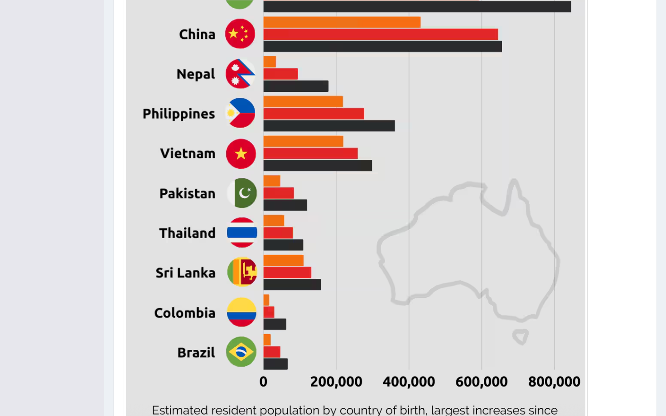
scroll to position [444, 0]
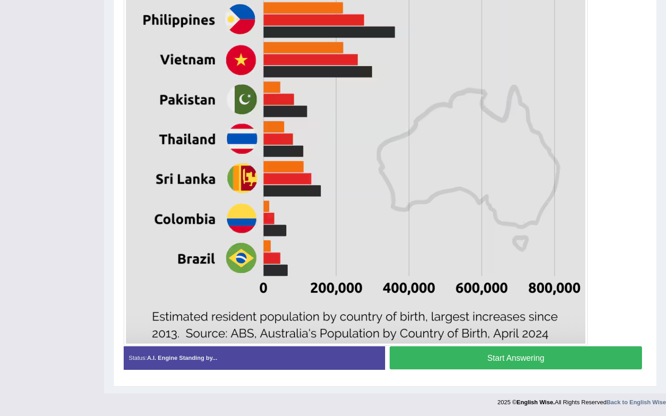
click at [479, 362] on button "Start Answering" at bounding box center [515, 357] width 252 height 23
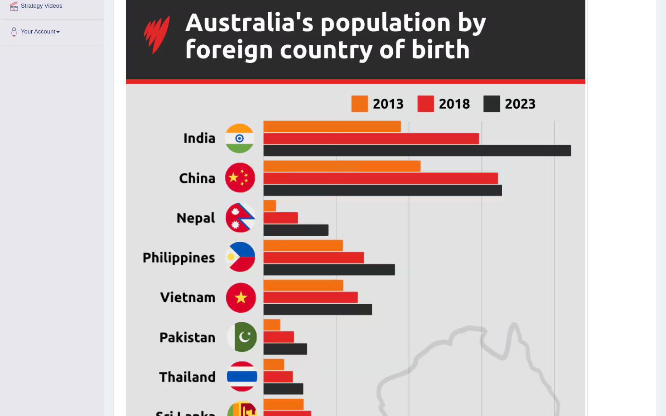
scroll to position [78, 0]
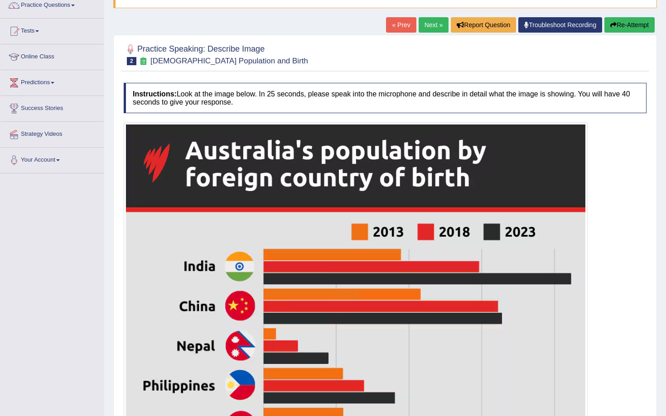
click at [427, 21] on link "Next »" at bounding box center [433, 24] width 30 height 15
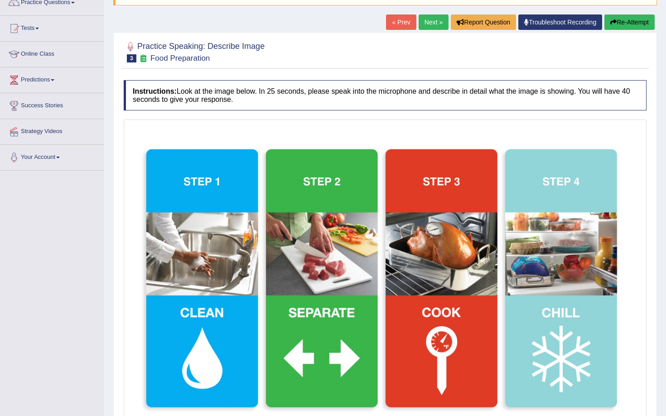
scroll to position [166, 0]
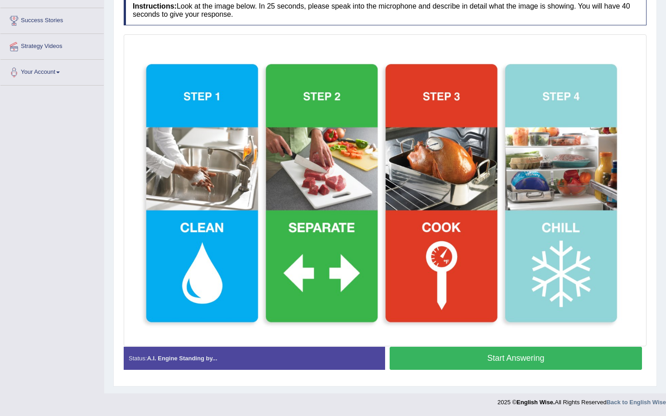
click at [484, 357] on button "Start Answering" at bounding box center [515, 358] width 252 height 23
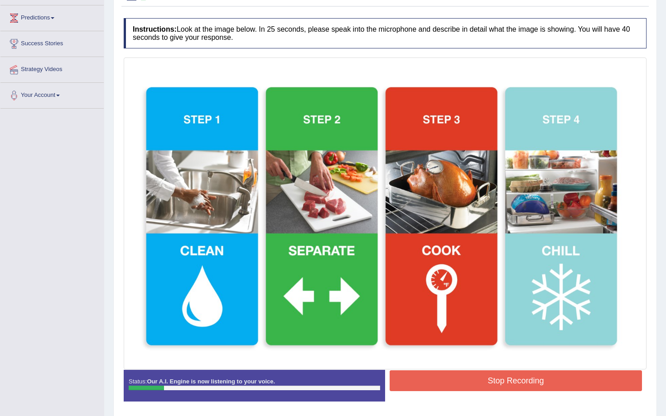
scroll to position [144, 0]
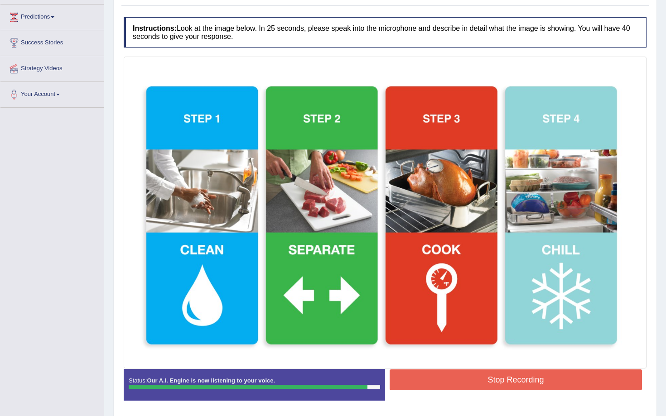
click at [457, 381] on button "Stop Recording" at bounding box center [515, 379] width 252 height 21
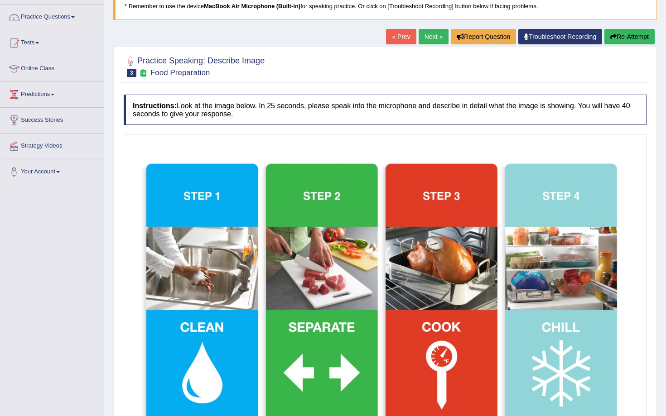
scroll to position [0, 0]
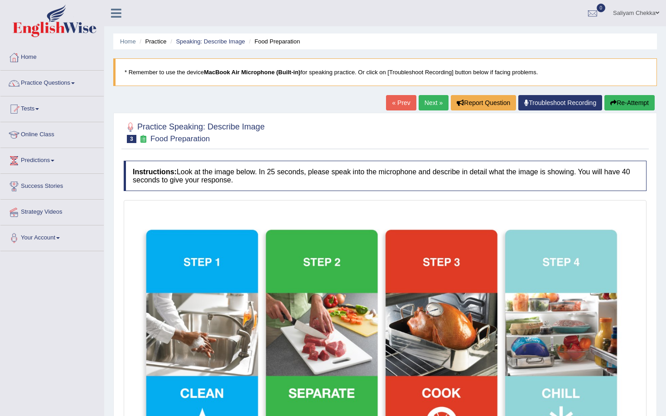
click at [623, 102] on button "Re-Attempt" at bounding box center [629, 102] width 50 height 15
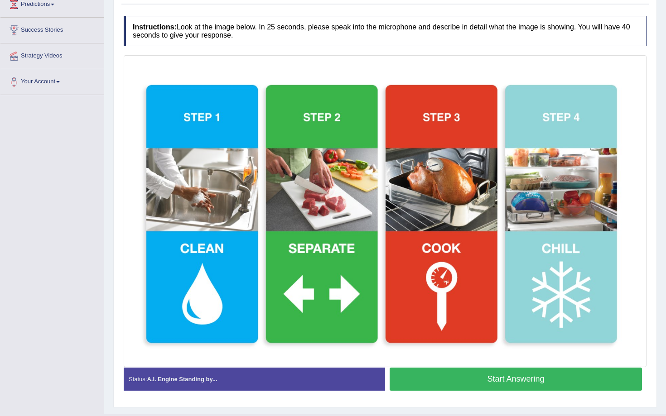
scroll to position [177, 0]
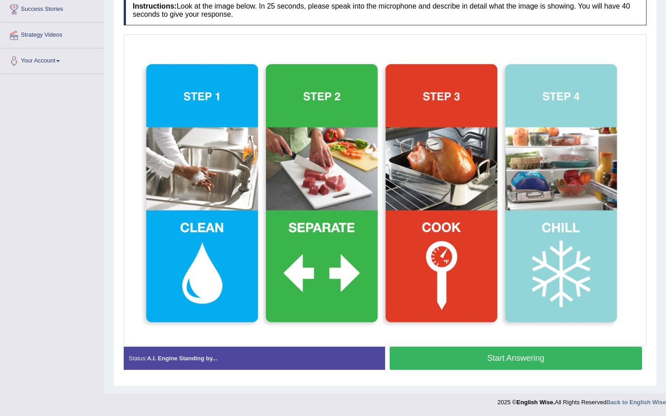
click at [474, 356] on button "Start Answering" at bounding box center [515, 358] width 252 height 23
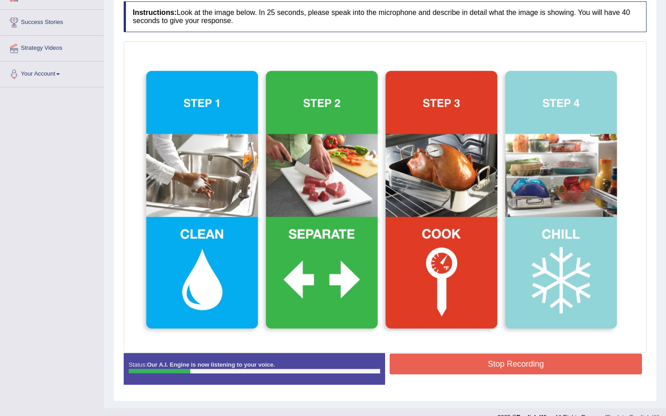
scroll to position [179, 0]
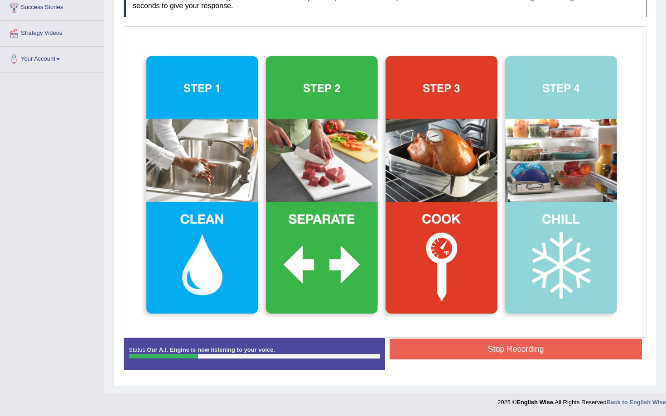
click at [464, 348] on button "Stop Recording" at bounding box center [515, 349] width 252 height 21
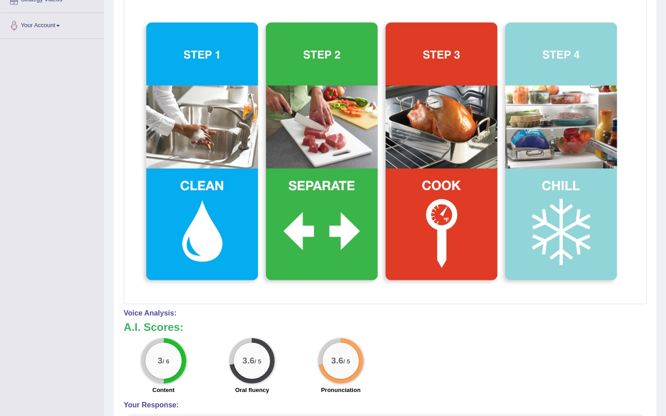
scroll to position [0, 0]
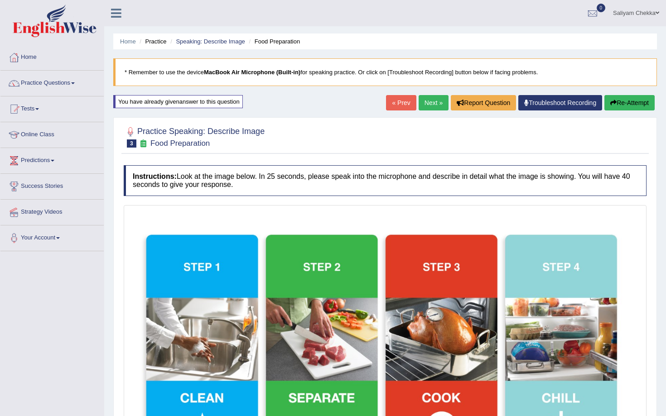
click at [615, 101] on button "Re-Attempt" at bounding box center [629, 102] width 50 height 15
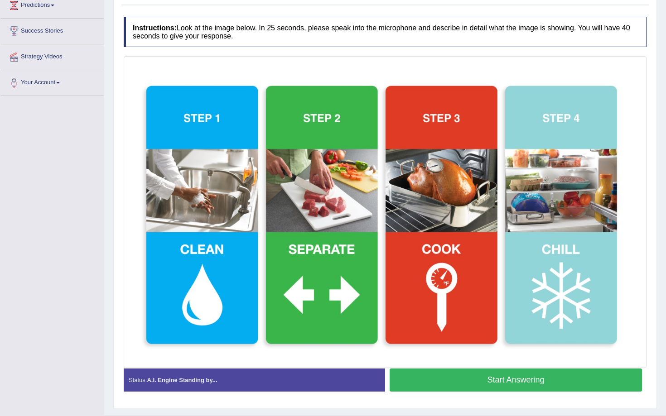
scroll to position [177, 0]
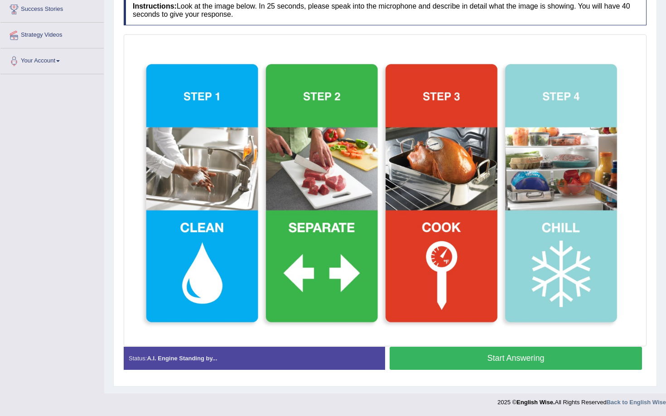
click at [480, 357] on button "Start Answering" at bounding box center [515, 358] width 252 height 23
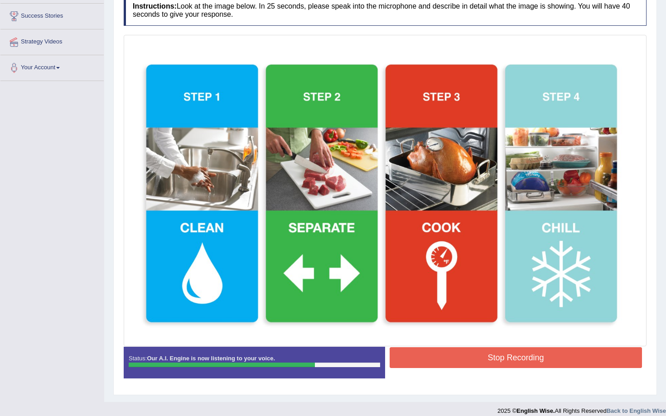
click at [474, 347] on div "Start Answering" at bounding box center [515, 347] width 261 height 0
click at [466, 354] on button "Stop Recording" at bounding box center [515, 357] width 252 height 21
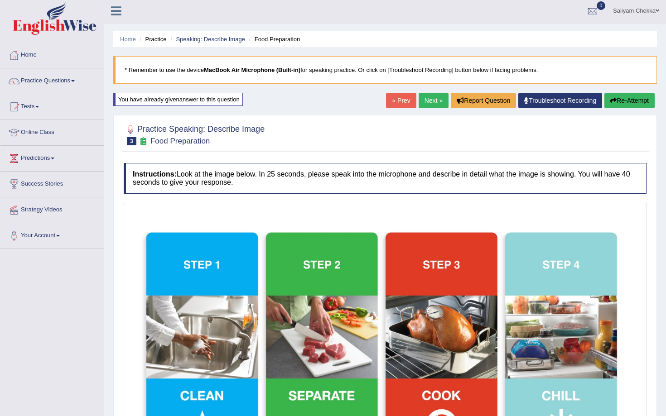
scroll to position [0, 0]
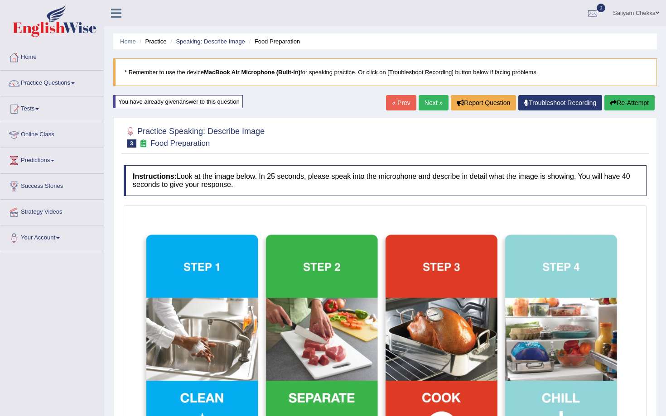
click at [627, 105] on button "Re-Attempt" at bounding box center [629, 102] width 50 height 15
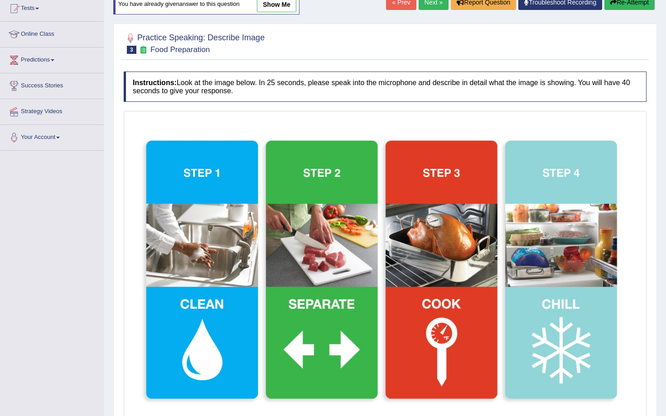
scroll to position [177, 0]
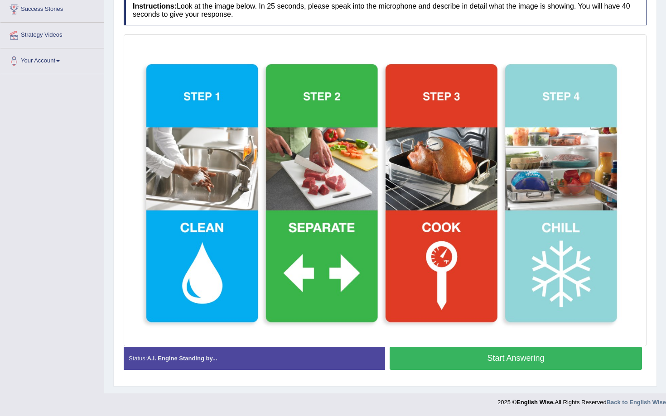
click at [510, 355] on button "Start Answering" at bounding box center [515, 358] width 252 height 23
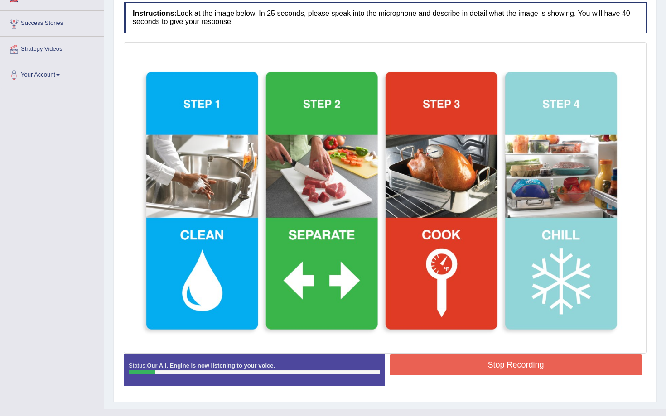
scroll to position [164, 0]
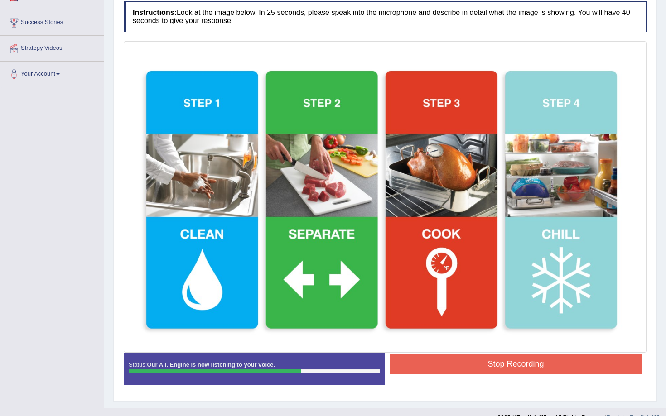
click at [512, 357] on button "Stop Recording" at bounding box center [515, 364] width 252 height 21
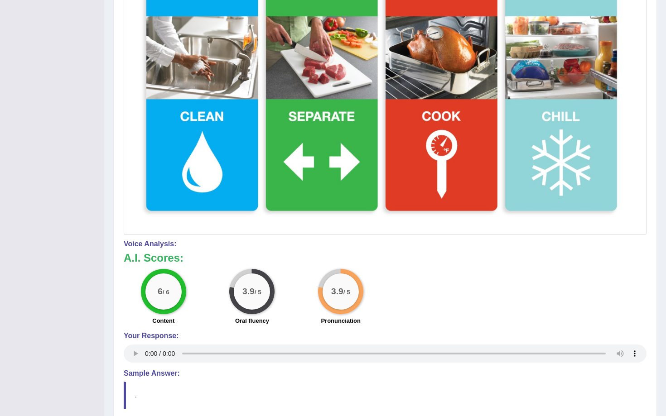
scroll to position [0, 0]
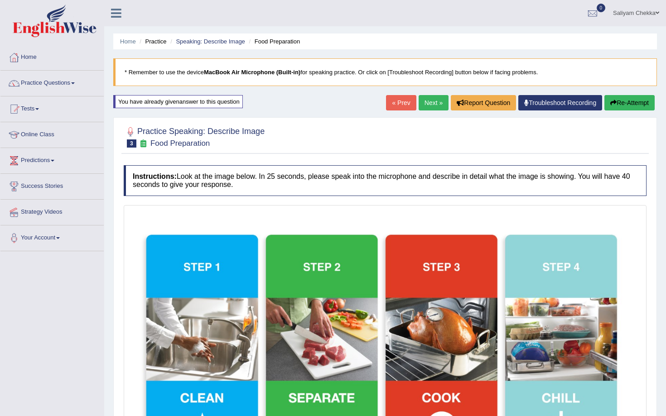
click at [422, 104] on link "Next »" at bounding box center [433, 102] width 30 height 15
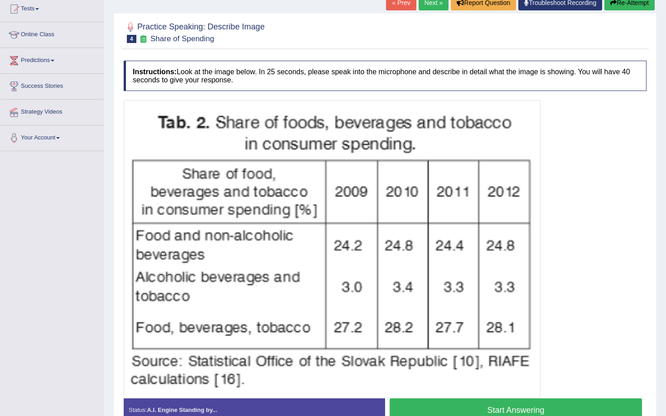
scroll to position [152, 0]
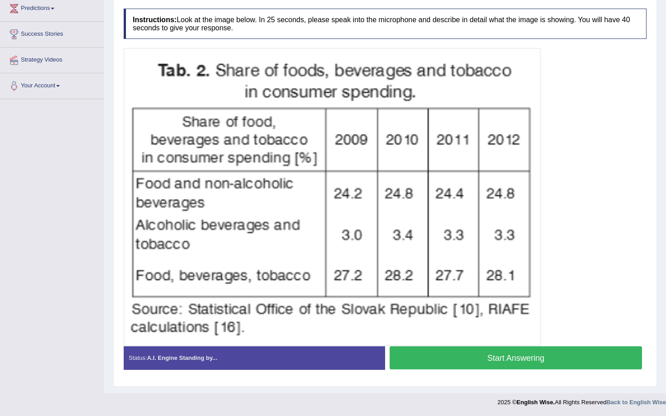
click at [498, 354] on button "Start Answering" at bounding box center [515, 357] width 252 height 23
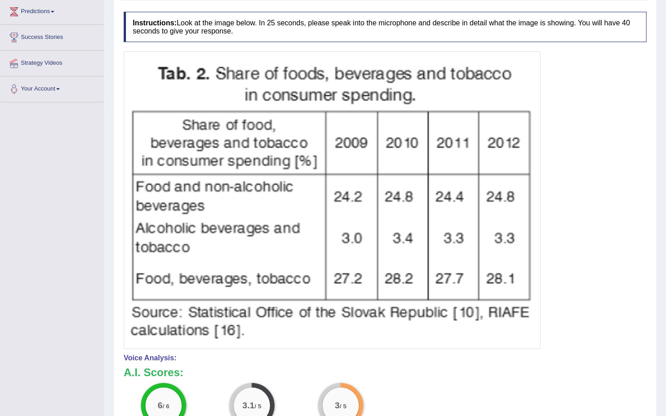
scroll to position [0, 0]
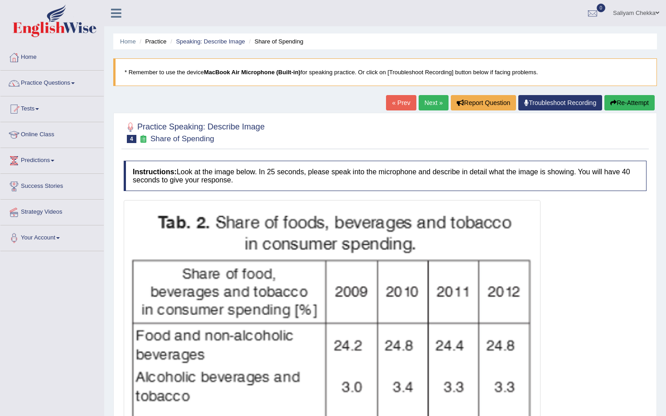
click at [626, 97] on button "Re-Attempt" at bounding box center [629, 102] width 50 height 15
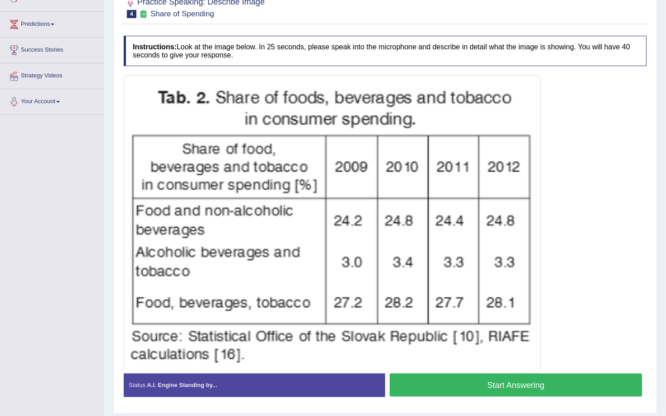
scroll to position [163, 0]
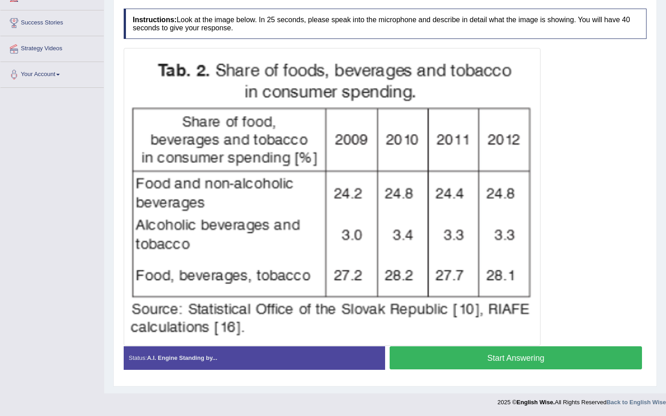
click at [510, 357] on button "Start Answering" at bounding box center [515, 357] width 252 height 23
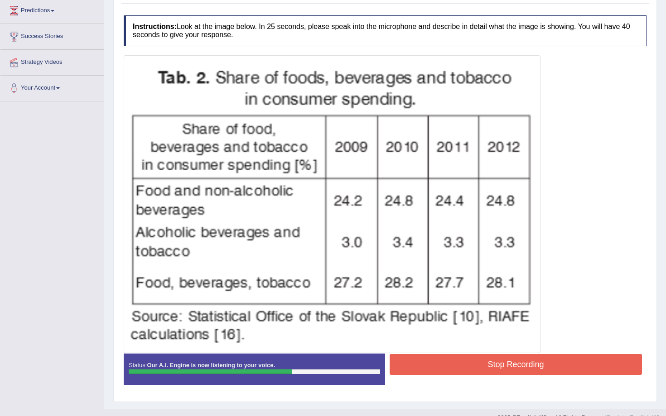
scroll to position [165, 0]
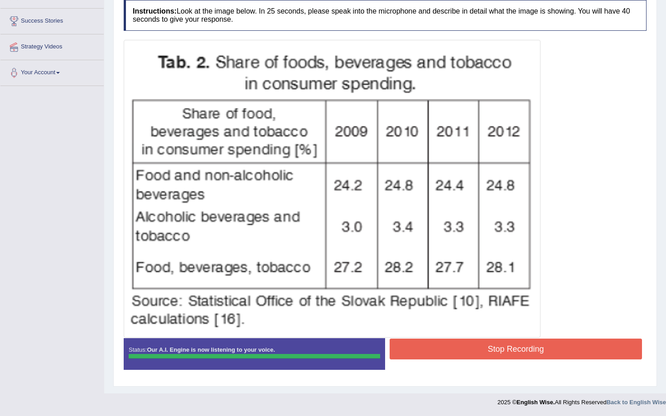
click at [495, 353] on button "Stop Recording" at bounding box center [515, 349] width 252 height 21
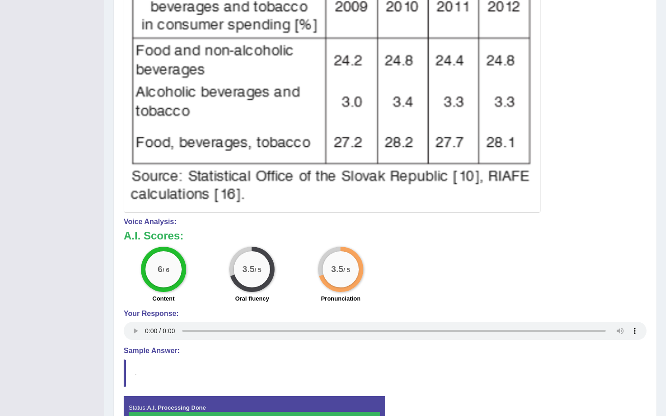
scroll to position [19, 0]
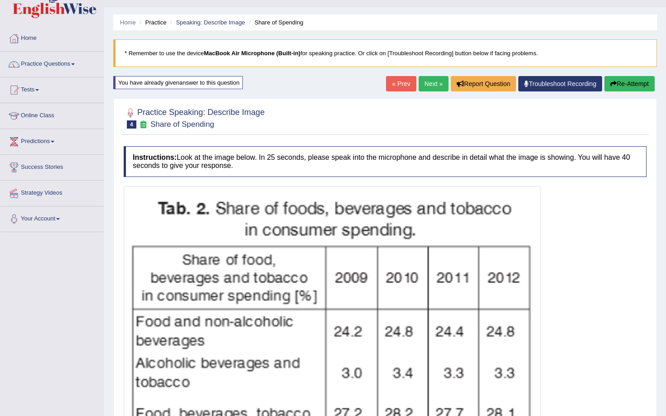
click at [623, 80] on button "Re-Attempt" at bounding box center [629, 83] width 50 height 15
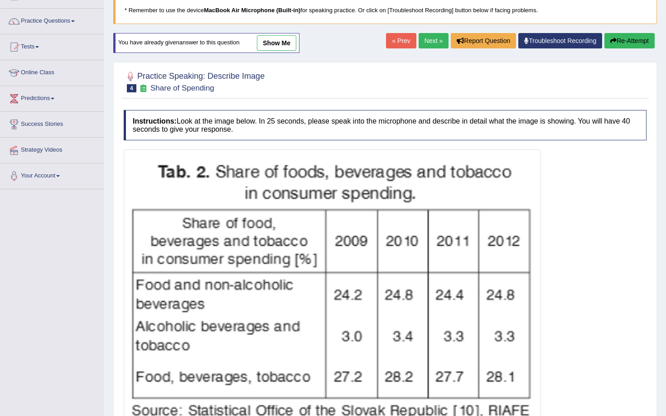
scroll to position [163, 0]
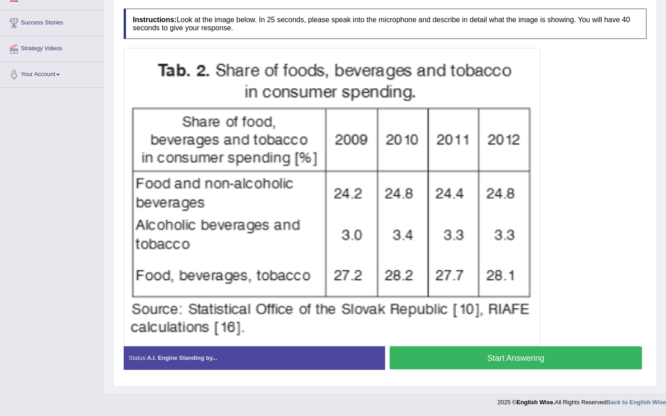
click at [544, 356] on button "Start Answering" at bounding box center [515, 357] width 252 height 23
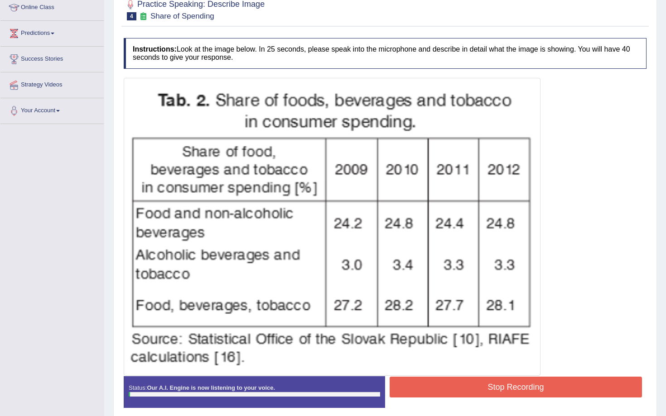
scroll to position [124, 0]
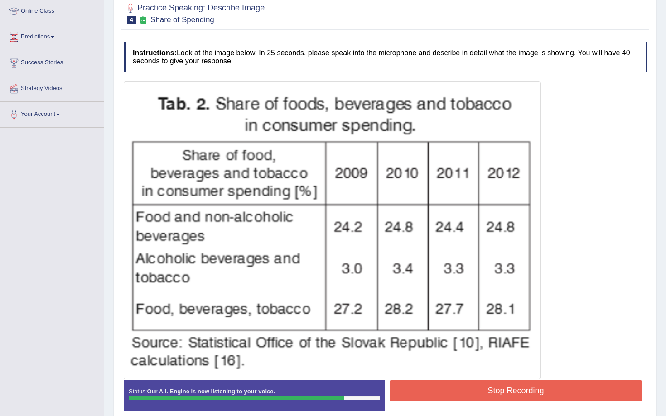
click at [522, 387] on button "Stop Recording" at bounding box center [515, 390] width 252 height 21
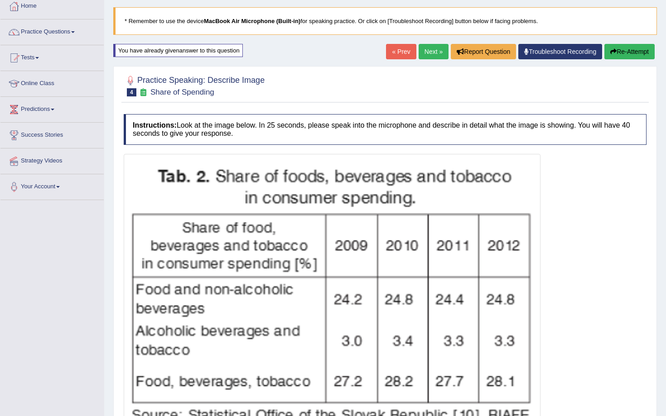
scroll to position [0, 0]
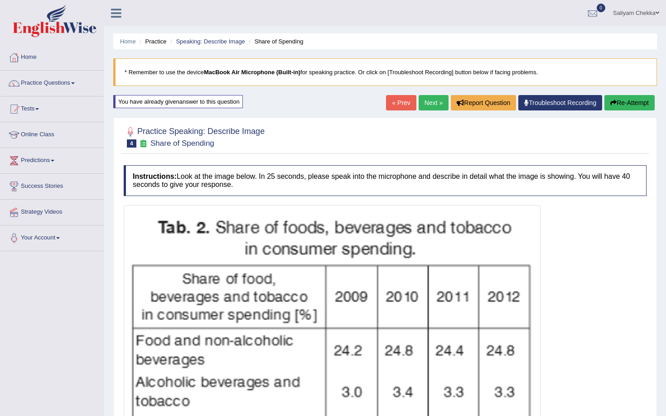
click at [422, 103] on link "Next »" at bounding box center [433, 102] width 30 height 15
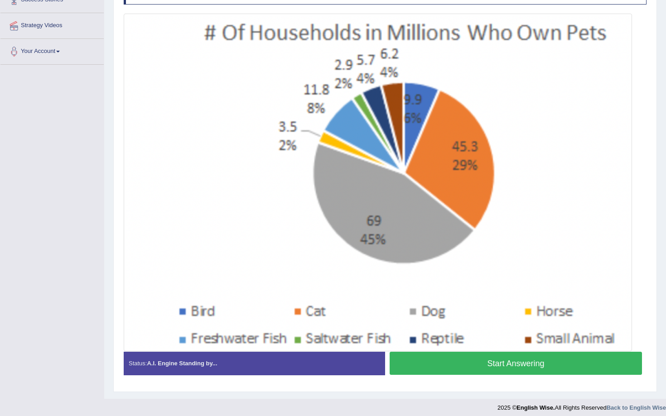
scroll to position [185, 0]
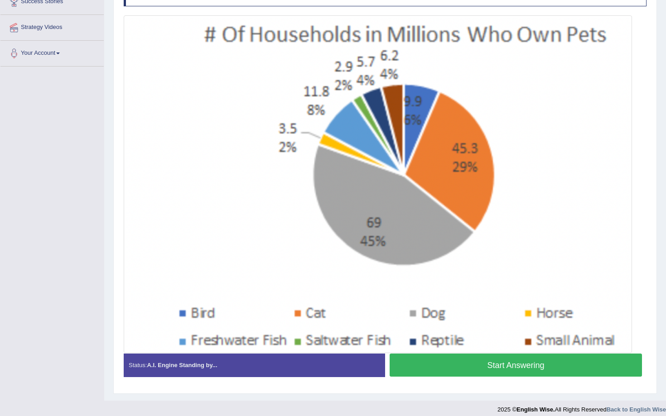
click at [475, 373] on button "Start Answering" at bounding box center [515, 365] width 252 height 23
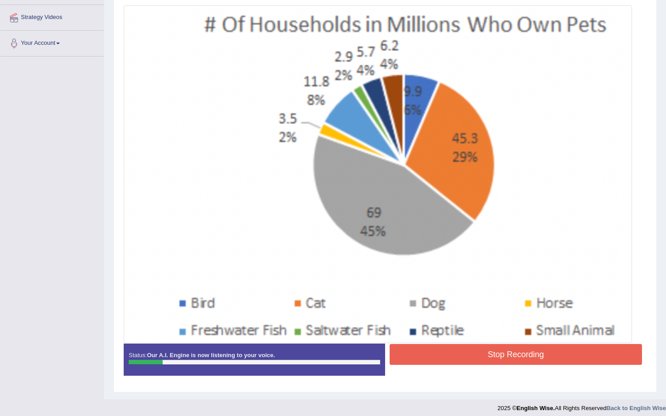
scroll to position [194, 0]
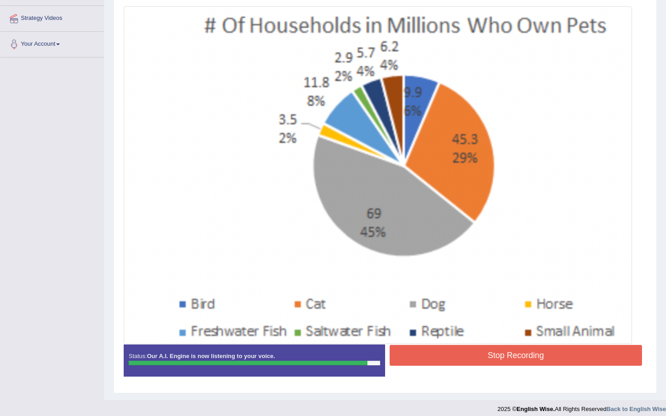
click at [515, 358] on button "Stop Recording" at bounding box center [515, 355] width 252 height 21
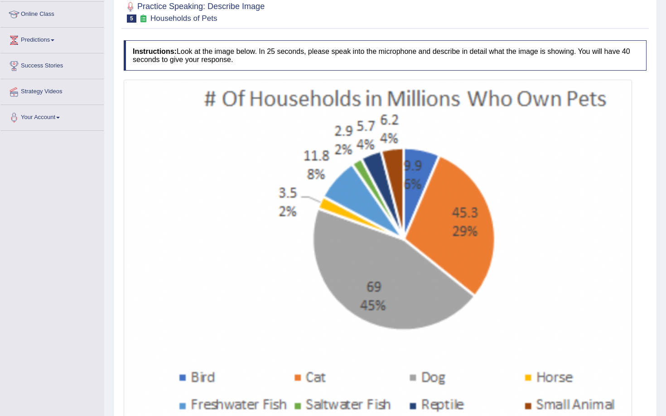
scroll to position [0, 0]
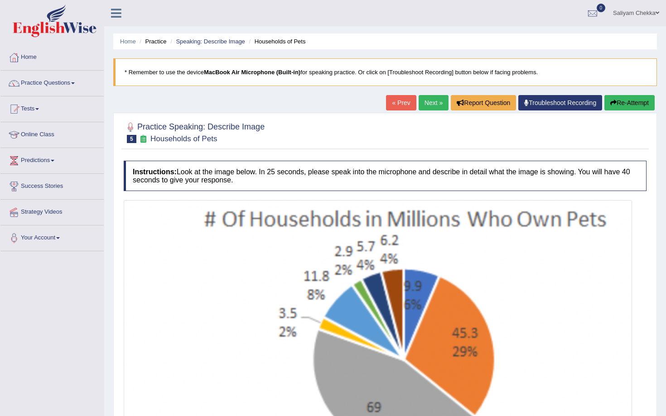
click at [621, 97] on button "Re-Attempt" at bounding box center [629, 102] width 50 height 15
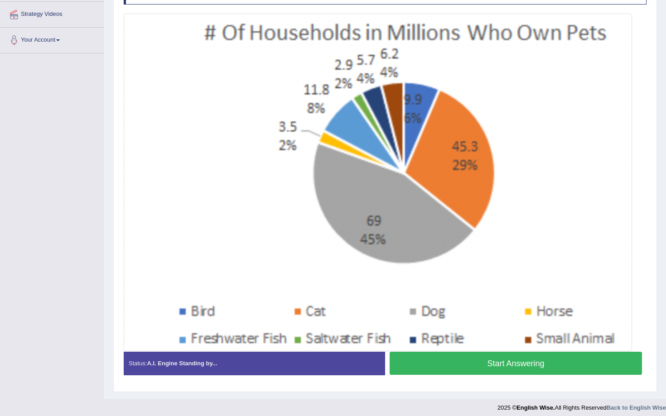
scroll to position [203, 0]
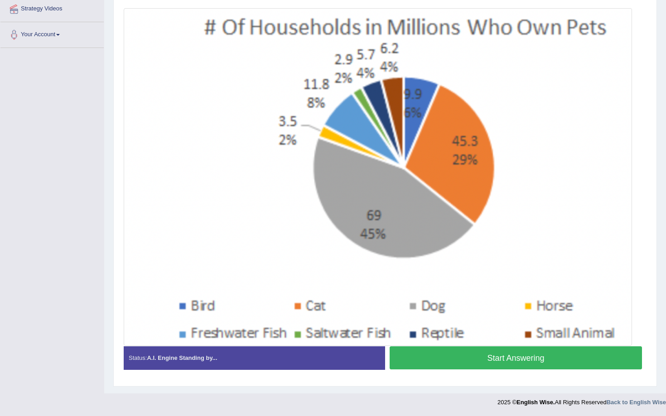
click at [503, 362] on button "Start Answering" at bounding box center [515, 357] width 252 height 23
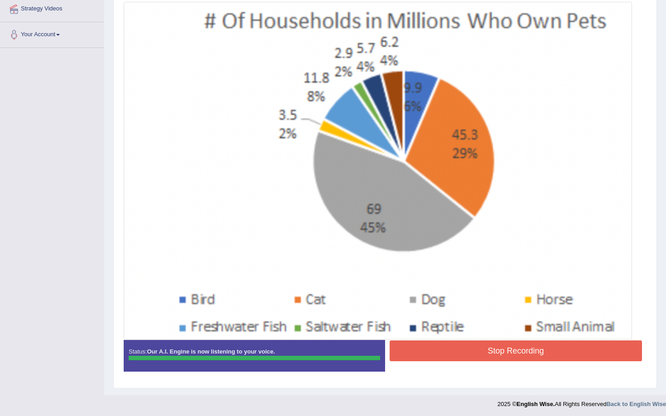
click at [488, 354] on button "Stop Recording" at bounding box center [515, 350] width 252 height 21
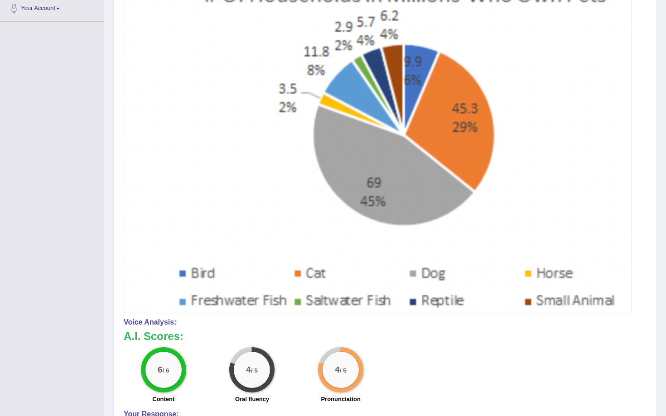
scroll to position [0, 0]
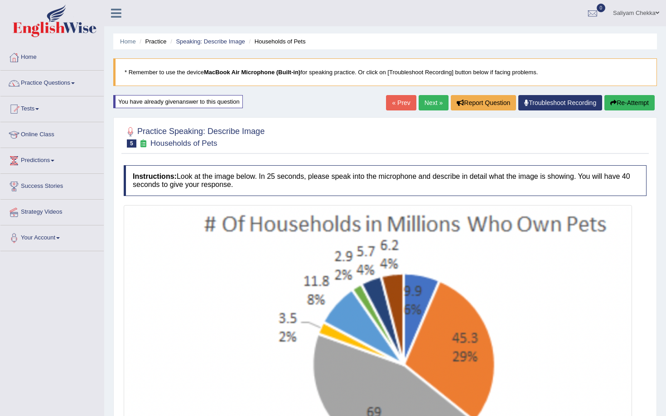
click at [626, 101] on button "Re-Attempt" at bounding box center [629, 102] width 50 height 15
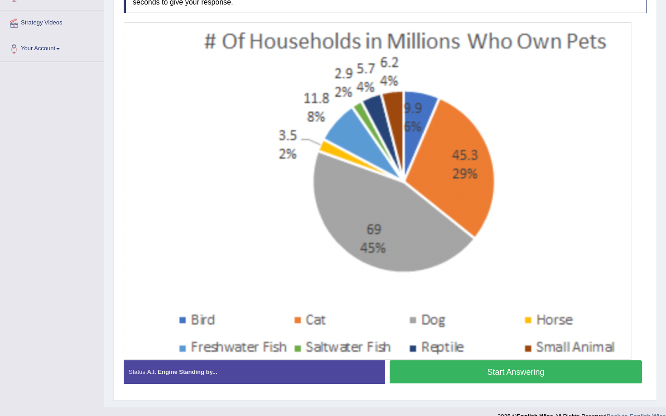
scroll to position [203, 0]
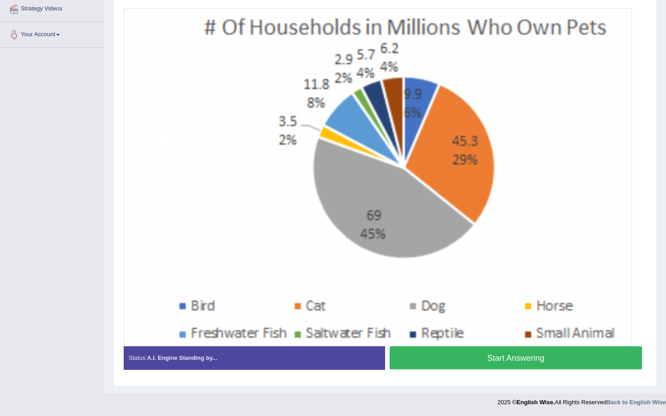
click at [488, 354] on button "Start Answering" at bounding box center [515, 357] width 252 height 23
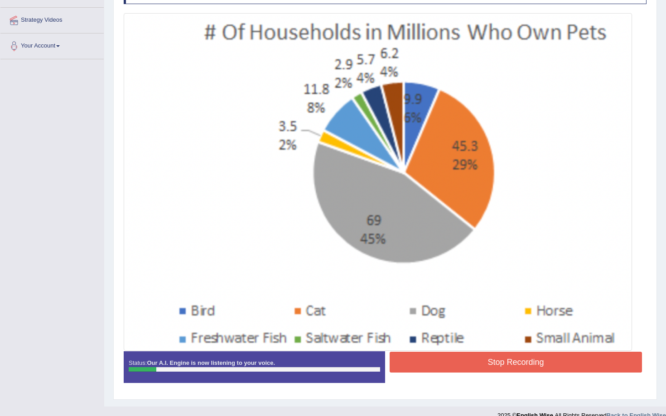
scroll to position [193, 0]
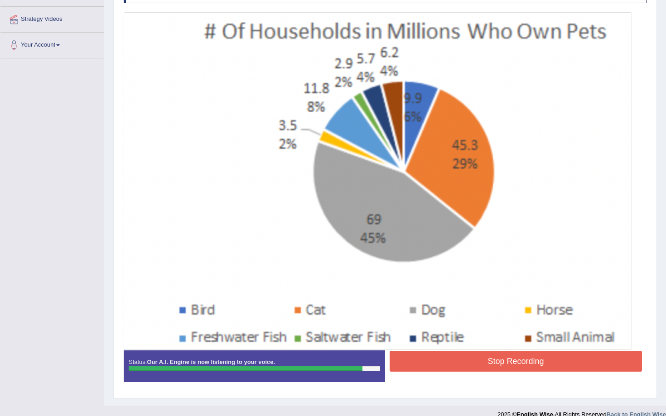
click at [507, 358] on button "Stop Recording" at bounding box center [515, 361] width 252 height 21
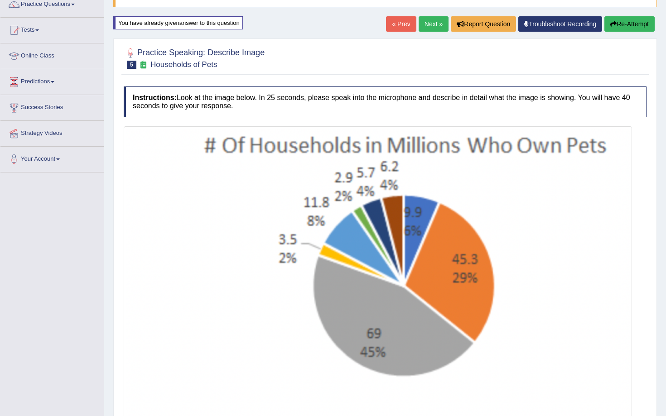
scroll to position [67, 0]
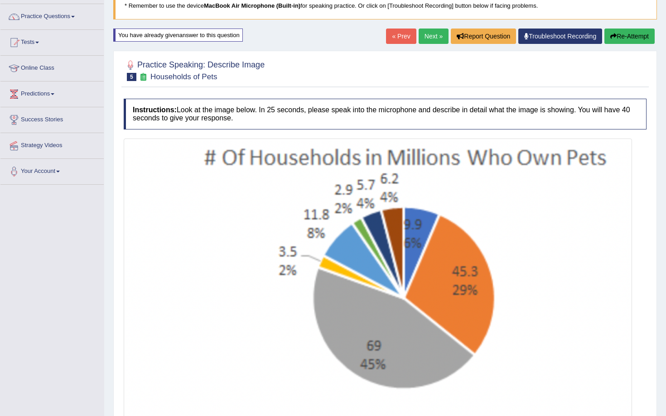
click at [634, 43] on button "Re-Attempt" at bounding box center [629, 36] width 50 height 15
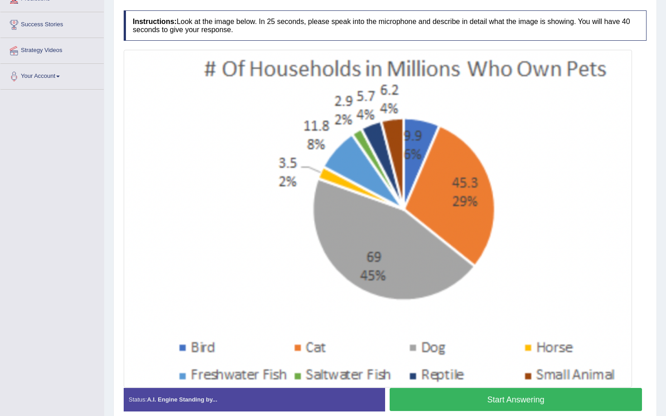
scroll to position [203, 0]
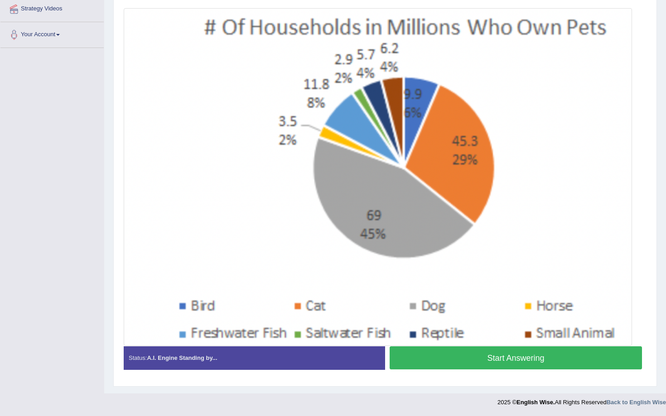
click at [506, 363] on button "Start Answering" at bounding box center [515, 357] width 252 height 23
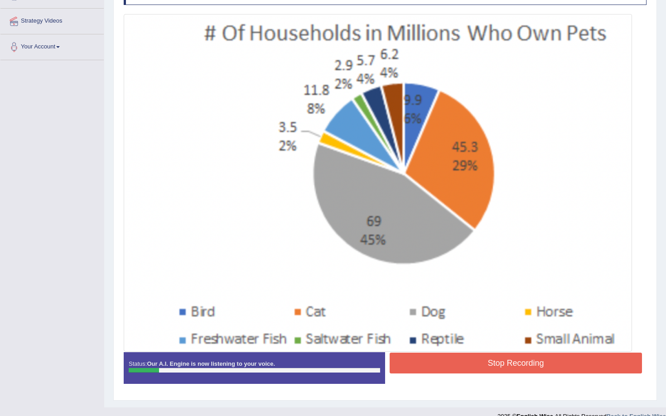
scroll to position [197, 0]
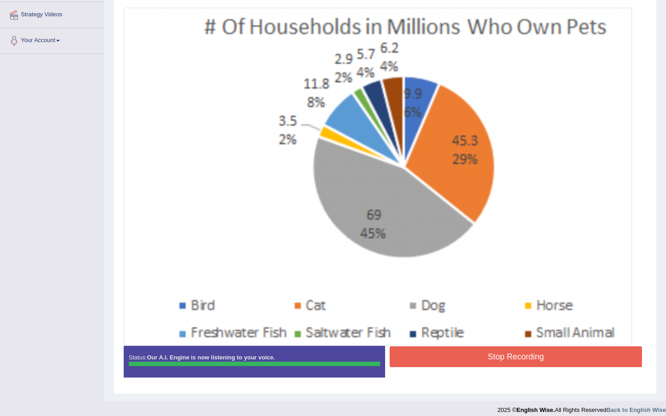
click at [512, 345] on div at bounding box center [378, 177] width 508 height 338
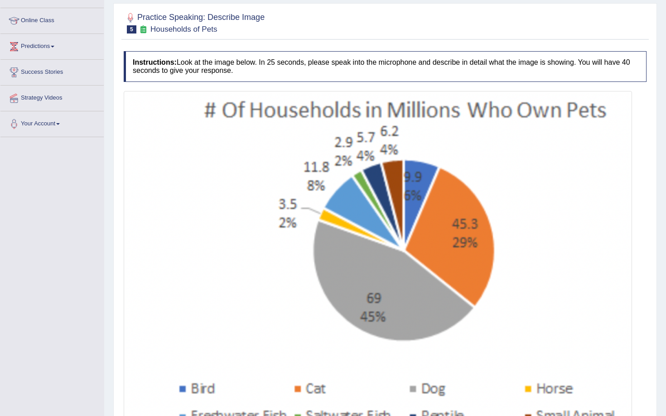
scroll to position [0, 0]
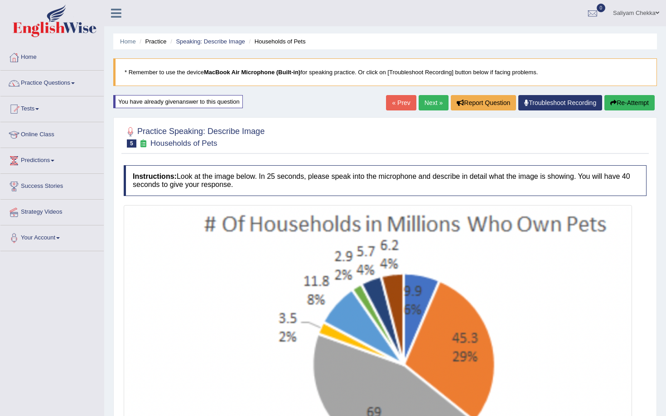
click at [426, 100] on link "Next »" at bounding box center [433, 102] width 30 height 15
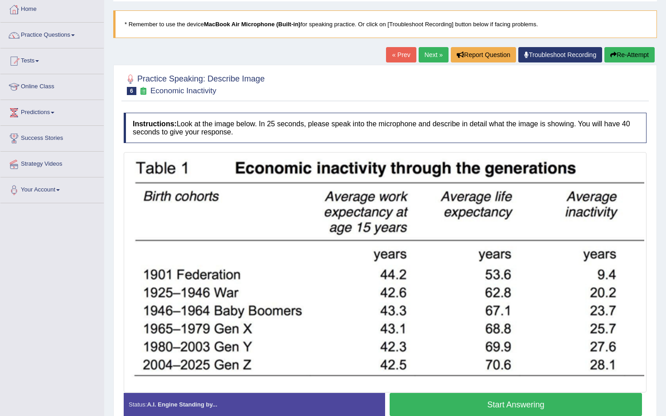
scroll to position [87, 0]
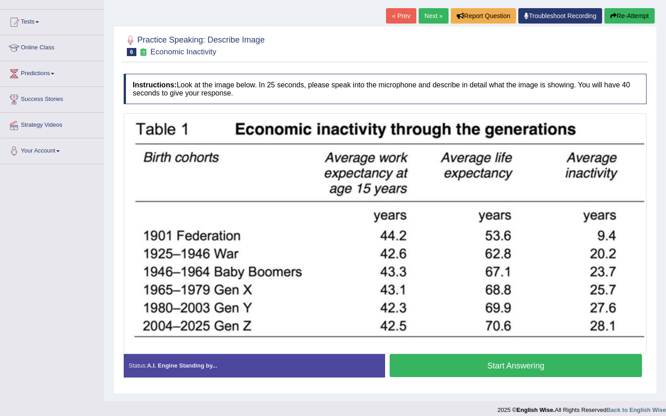
click at [474, 362] on button "Start Answering" at bounding box center [515, 365] width 252 height 23
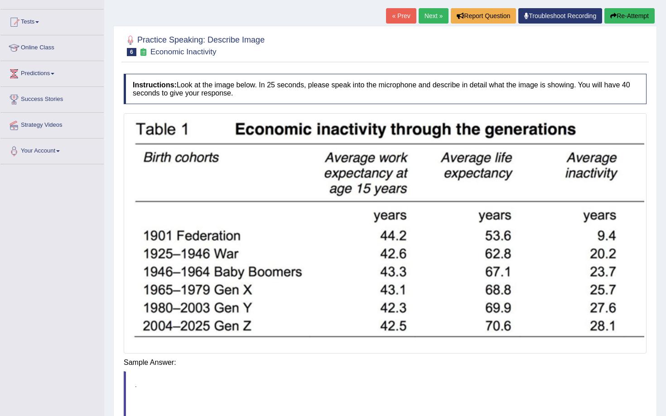
click at [515, 373] on blockquote "." at bounding box center [385, 394] width 522 height 46
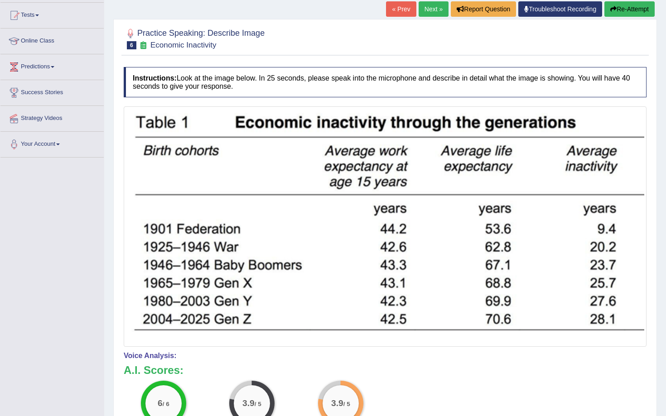
scroll to position [34, 0]
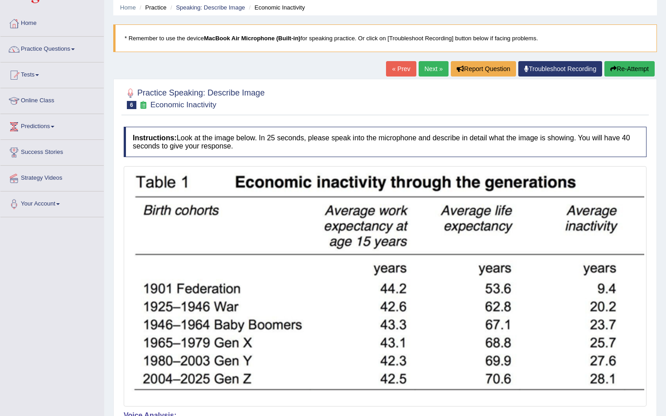
click at [620, 72] on button "Re-Attempt" at bounding box center [629, 68] width 50 height 15
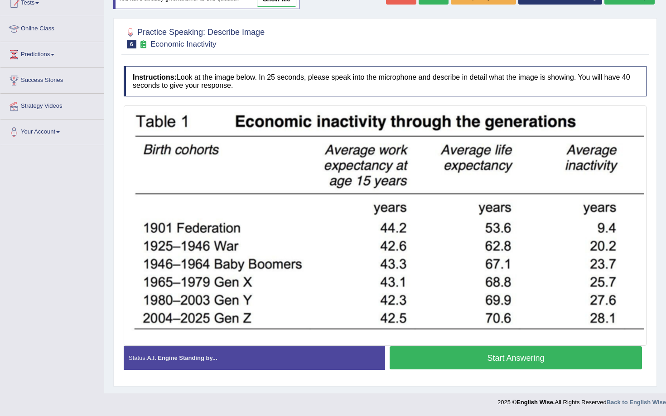
click at [492, 356] on button "Start Answering" at bounding box center [515, 357] width 252 height 23
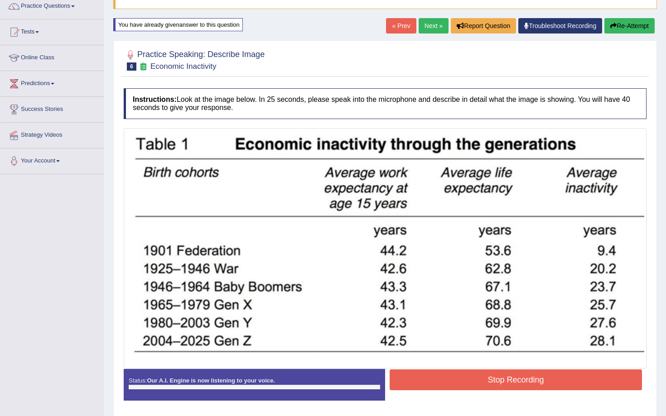
scroll to position [73, 0]
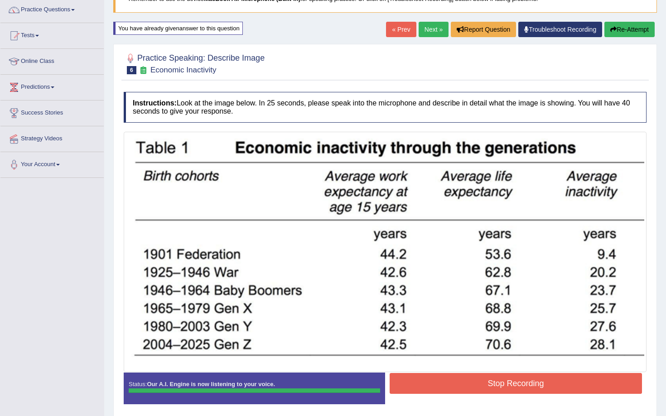
click at [508, 374] on button "Stop Recording" at bounding box center [515, 383] width 252 height 21
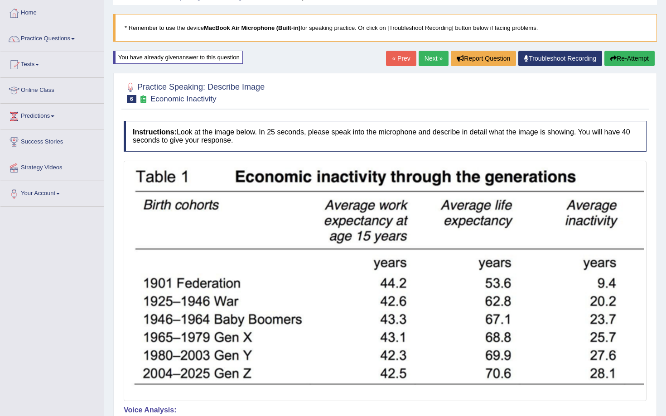
scroll to position [0, 0]
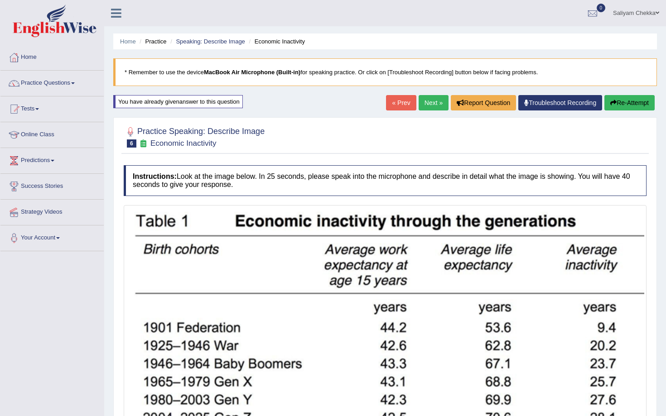
click at [628, 107] on button "Re-Attempt" at bounding box center [629, 102] width 50 height 15
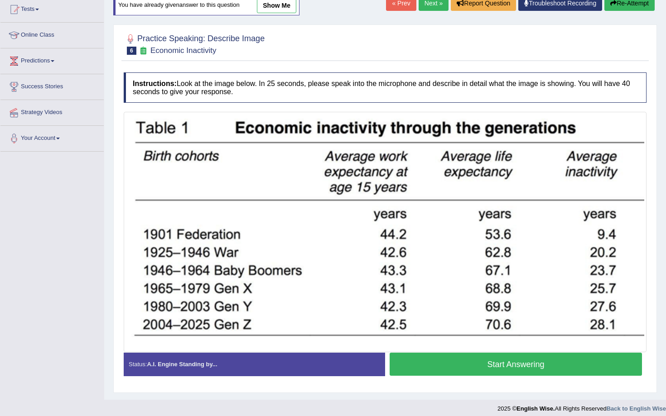
scroll to position [106, 0]
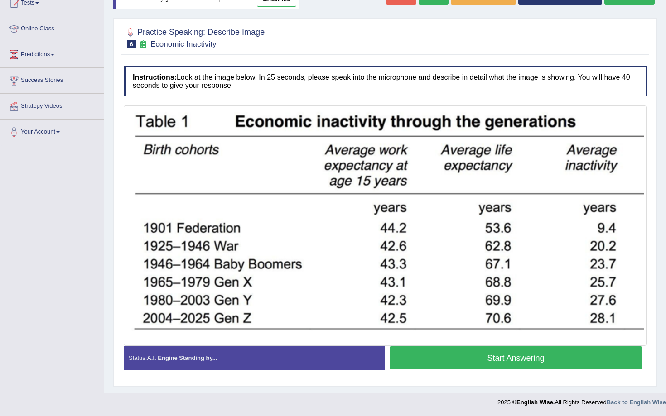
click at [492, 357] on button "Start Answering" at bounding box center [515, 357] width 252 height 23
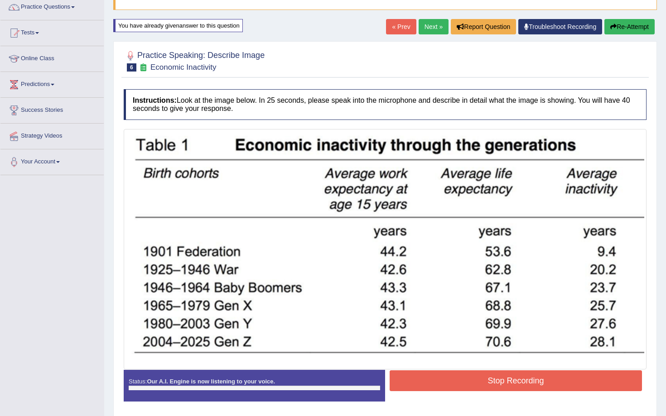
scroll to position [75, 0]
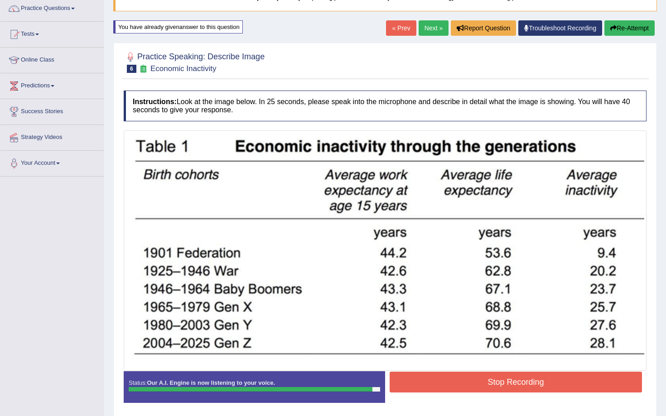
click at [507, 379] on button "Stop Recording" at bounding box center [515, 382] width 252 height 21
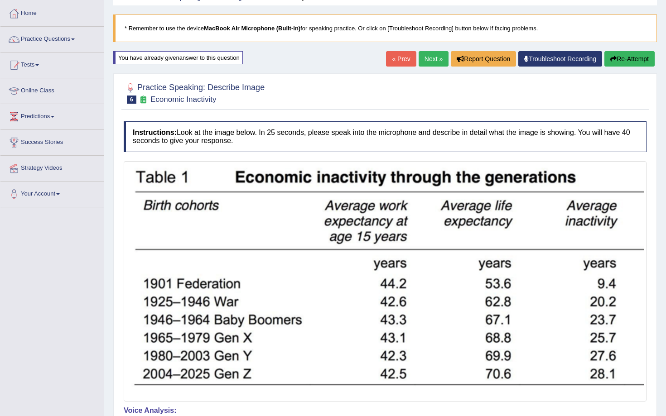
scroll to position [43, 0]
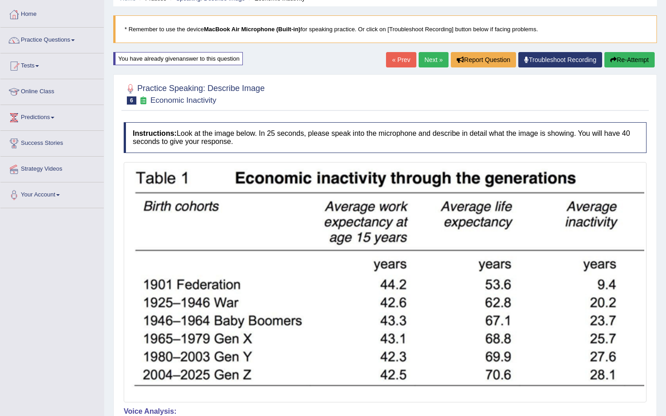
click at [615, 59] on button "Re-Attempt" at bounding box center [629, 59] width 50 height 15
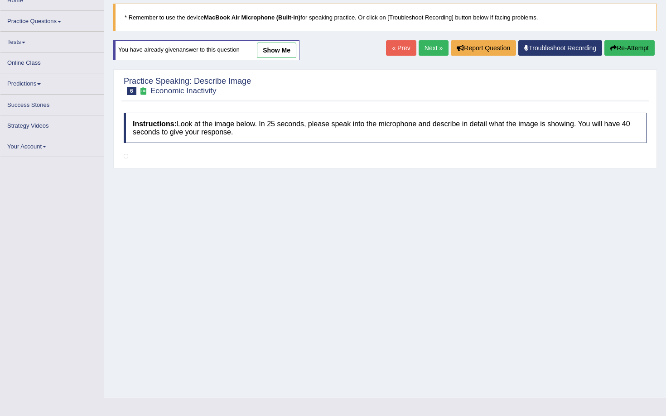
scroll to position [106, 0]
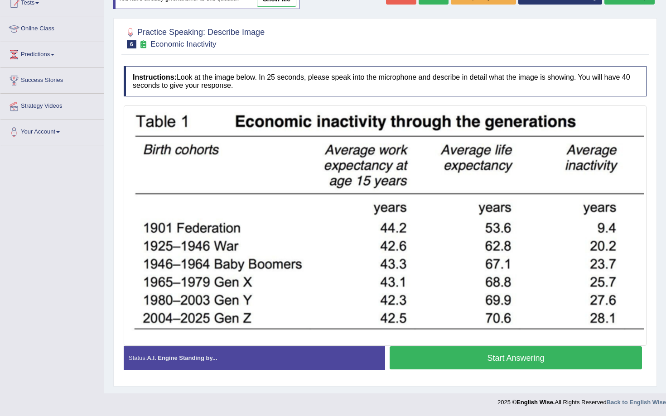
click at [516, 361] on button "Start Answering" at bounding box center [515, 357] width 252 height 23
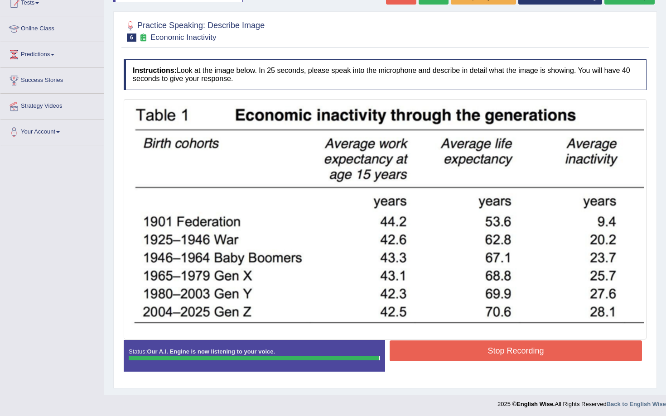
click at [474, 350] on button "Stop Recording" at bounding box center [515, 350] width 252 height 21
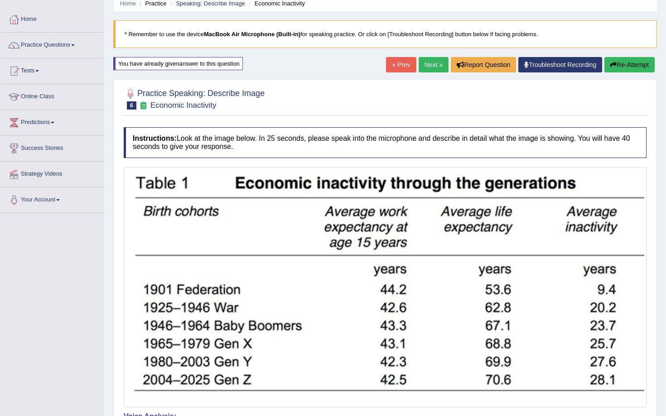
scroll to position [0, 0]
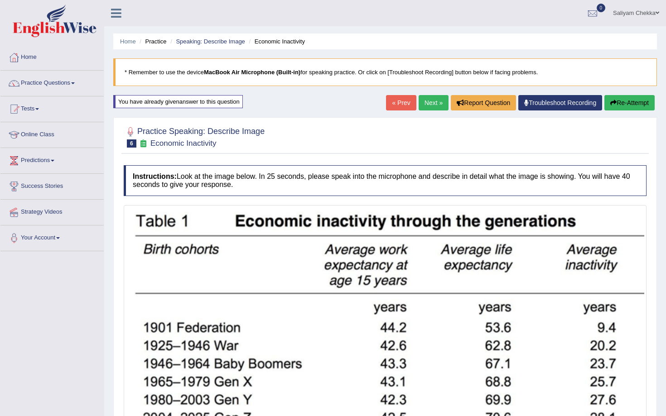
click at [430, 103] on link "Next »" at bounding box center [433, 102] width 30 height 15
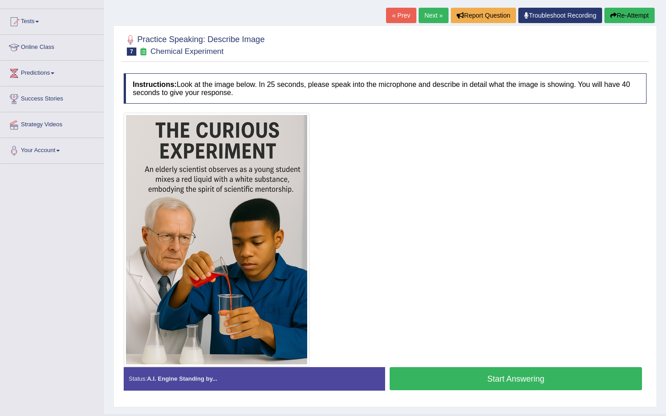
scroll to position [88, 0]
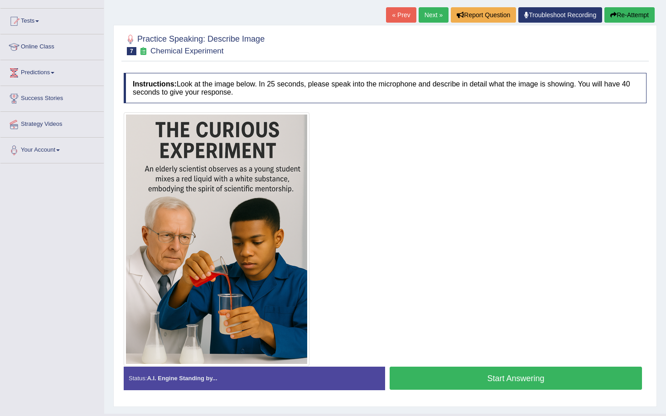
click at [469, 382] on button "Start Answering" at bounding box center [515, 378] width 252 height 23
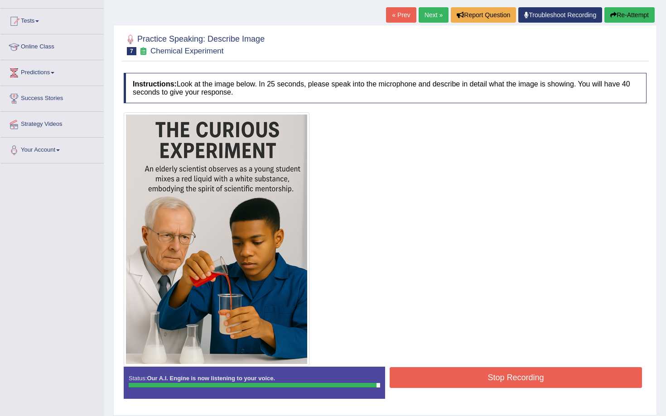
click at [536, 378] on button "Stop Recording" at bounding box center [515, 377] width 252 height 21
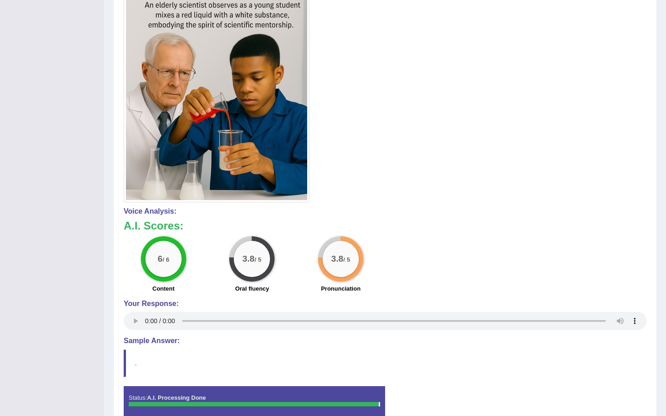
scroll to position [0, 0]
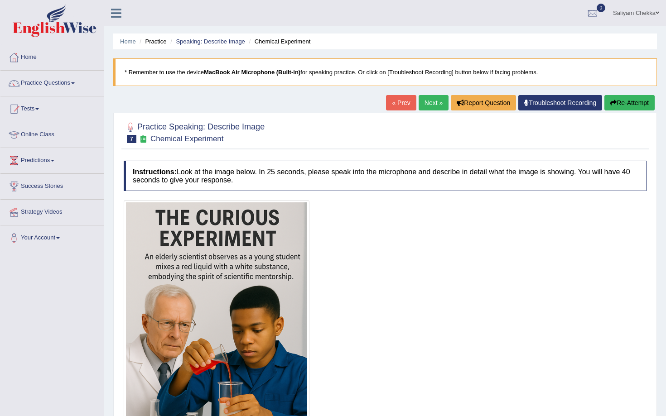
click at [620, 106] on button "Re-Attempt" at bounding box center [629, 102] width 50 height 15
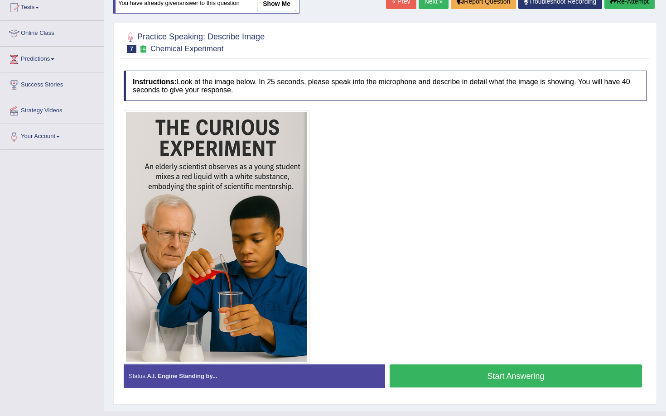
scroll to position [120, 0]
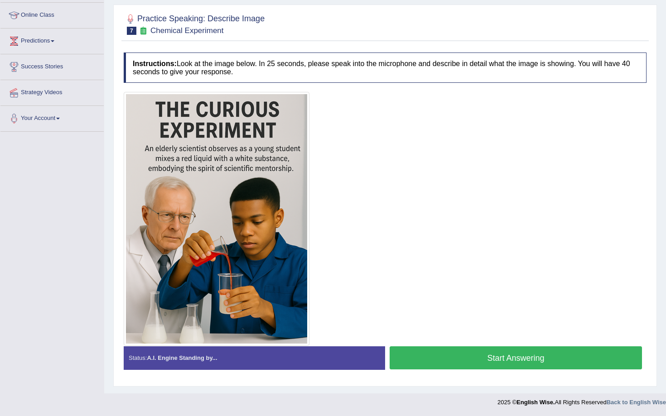
click at [506, 356] on button "Start Answering" at bounding box center [515, 357] width 252 height 23
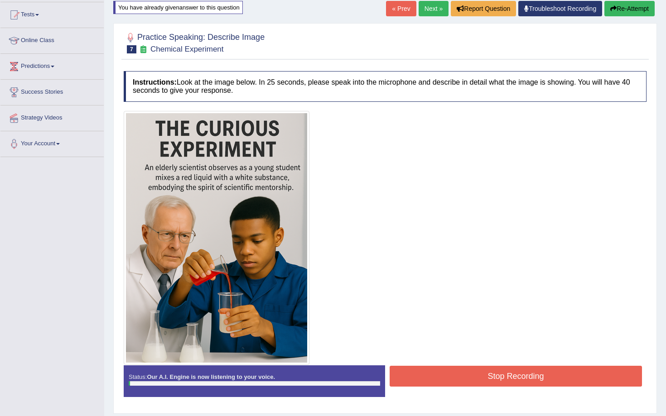
scroll to position [94, 0]
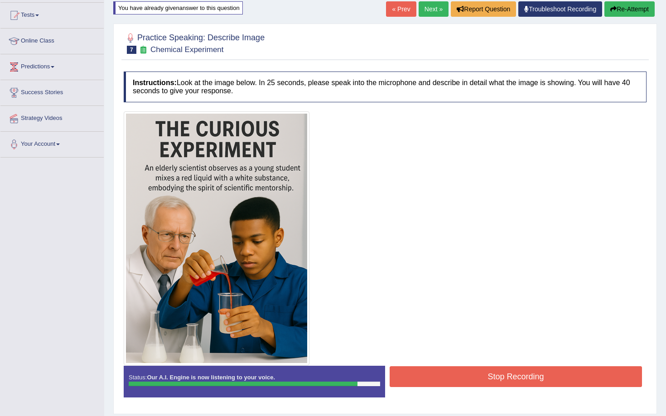
click at [482, 370] on button "Stop Recording" at bounding box center [515, 376] width 252 height 21
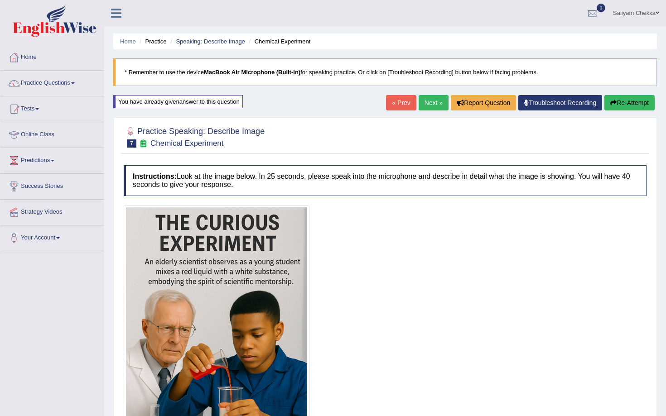
scroll to position [10, 0]
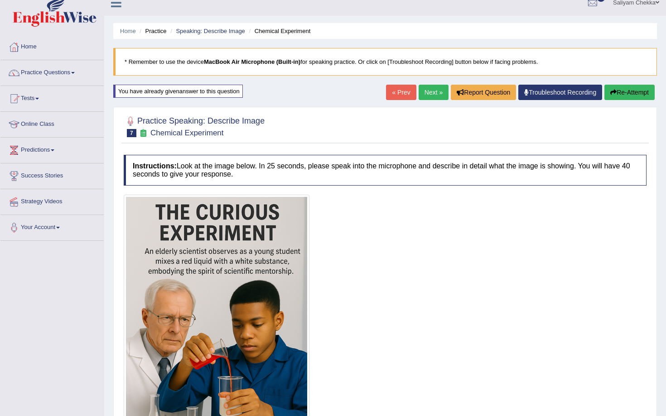
click at [431, 91] on link "Next »" at bounding box center [433, 92] width 30 height 15
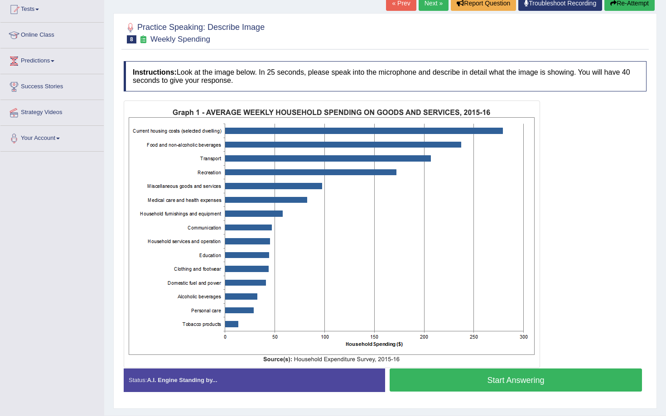
scroll to position [100, 0]
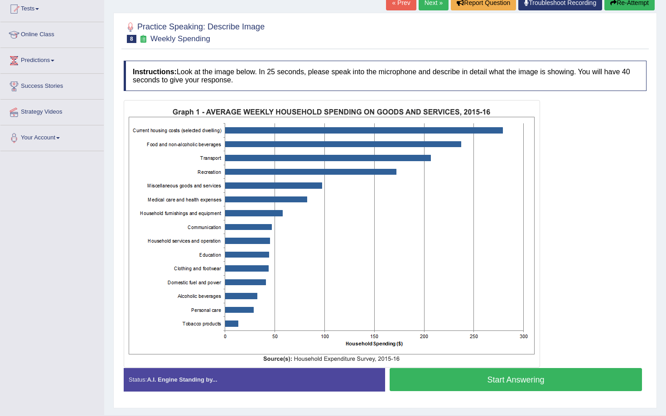
click at [467, 383] on button "Start Answering" at bounding box center [515, 379] width 252 height 23
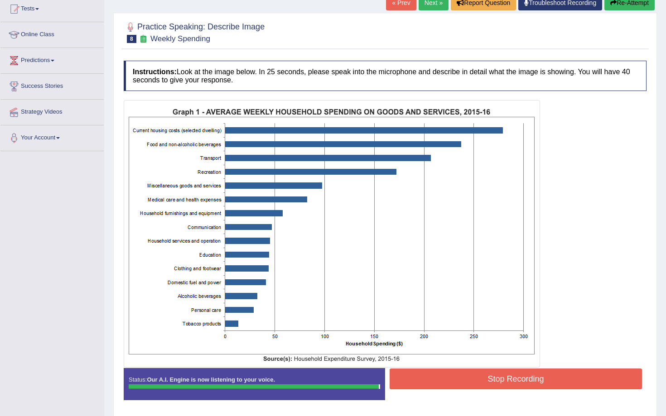
click at [468, 378] on button "Stop Recording" at bounding box center [515, 379] width 252 height 21
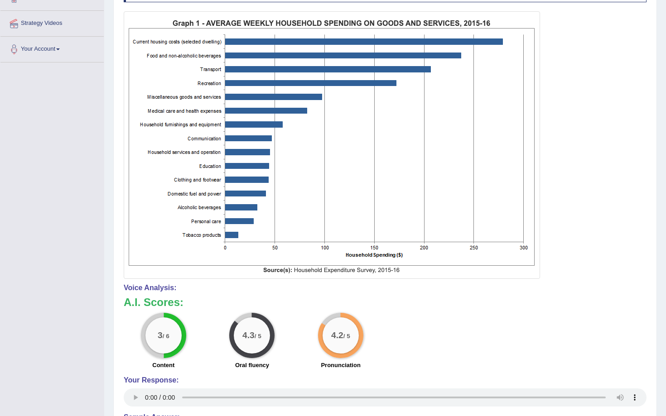
scroll to position [0, 0]
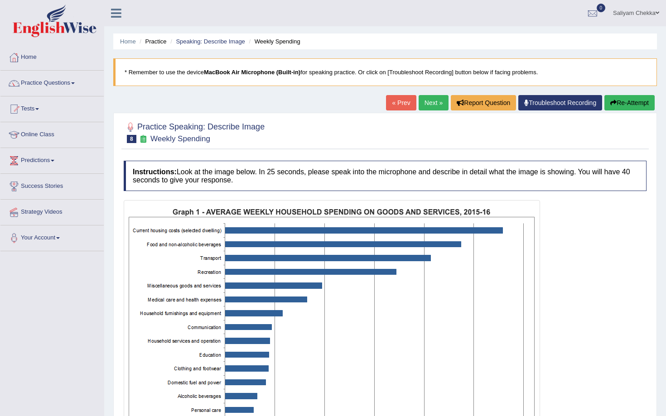
click at [624, 105] on button "Re-Attempt" at bounding box center [629, 102] width 50 height 15
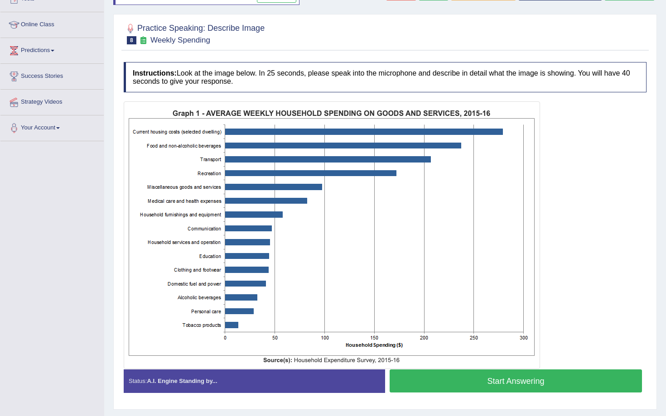
scroll to position [110, 0]
click at [501, 389] on button "Start Answering" at bounding box center [515, 380] width 252 height 23
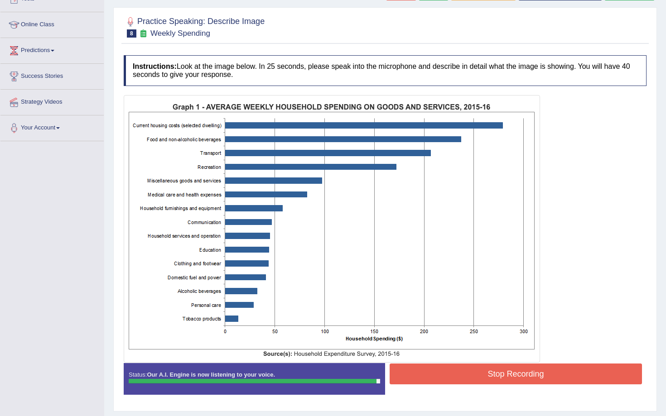
click at [523, 372] on button "Stop Recording" at bounding box center [515, 374] width 252 height 21
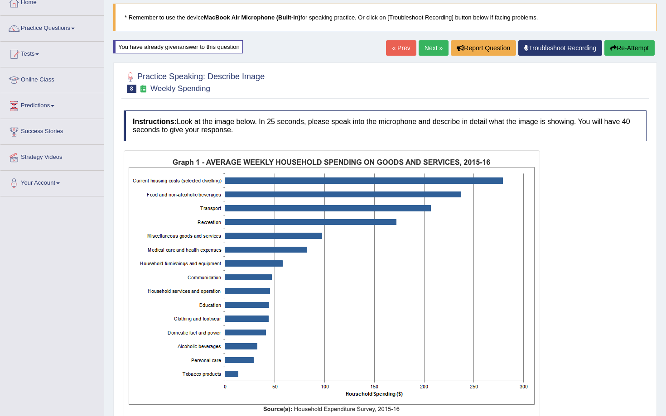
scroll to position [54, 0]
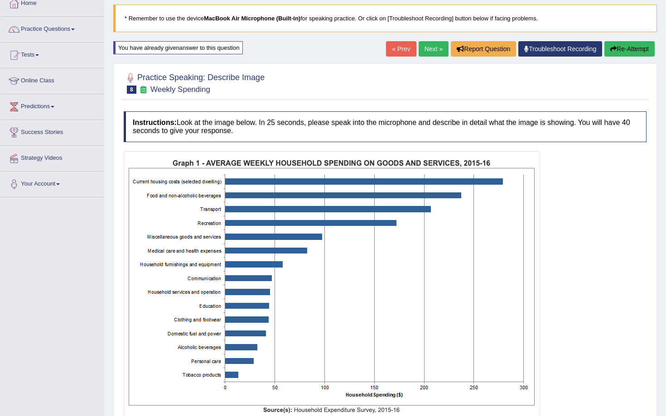
click at [631, 48] on button "Re-Attempt" at bounding box center [629, 48] width 50 height 15
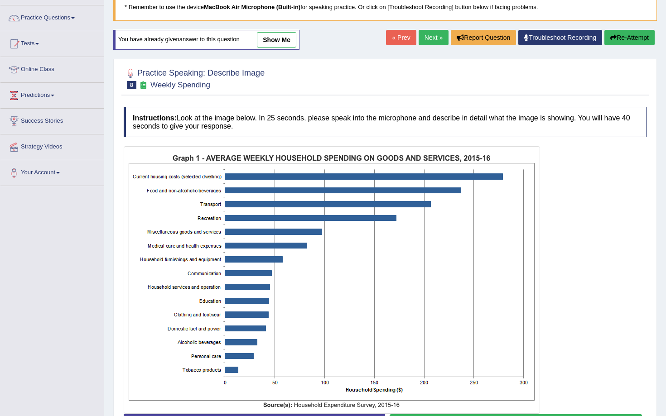
scroll to position [133, 0]
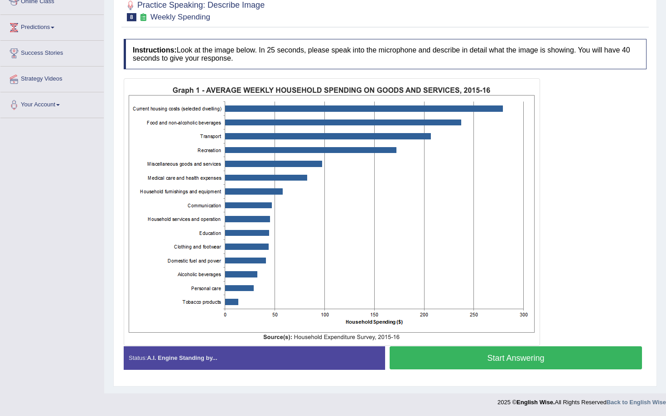
click at [474, 361] on button "Start Answering" at bounding box center [515, 357] width 252 height 23
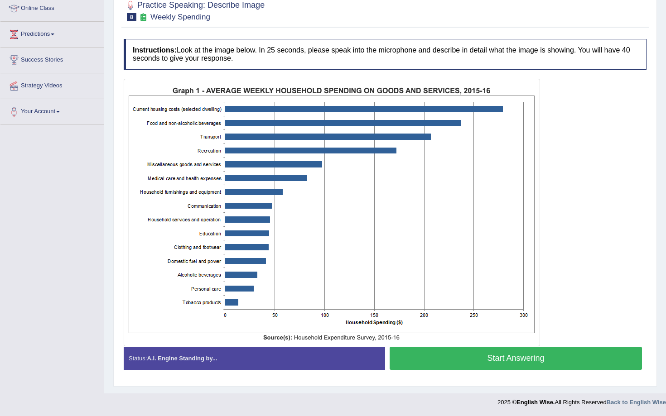
scroll to position [126, 0]
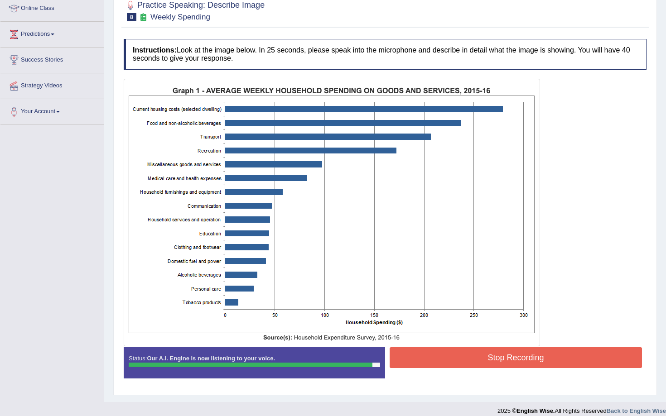
click at [533, 354] on button "Stop Recording" at bounding box center [515, 357] width 252 height 21
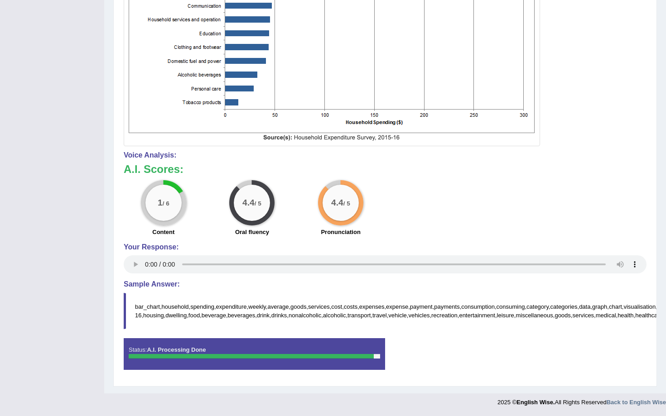
scroll to position [0, 0]
